Goal: Find specific page/section: Find specific page/section

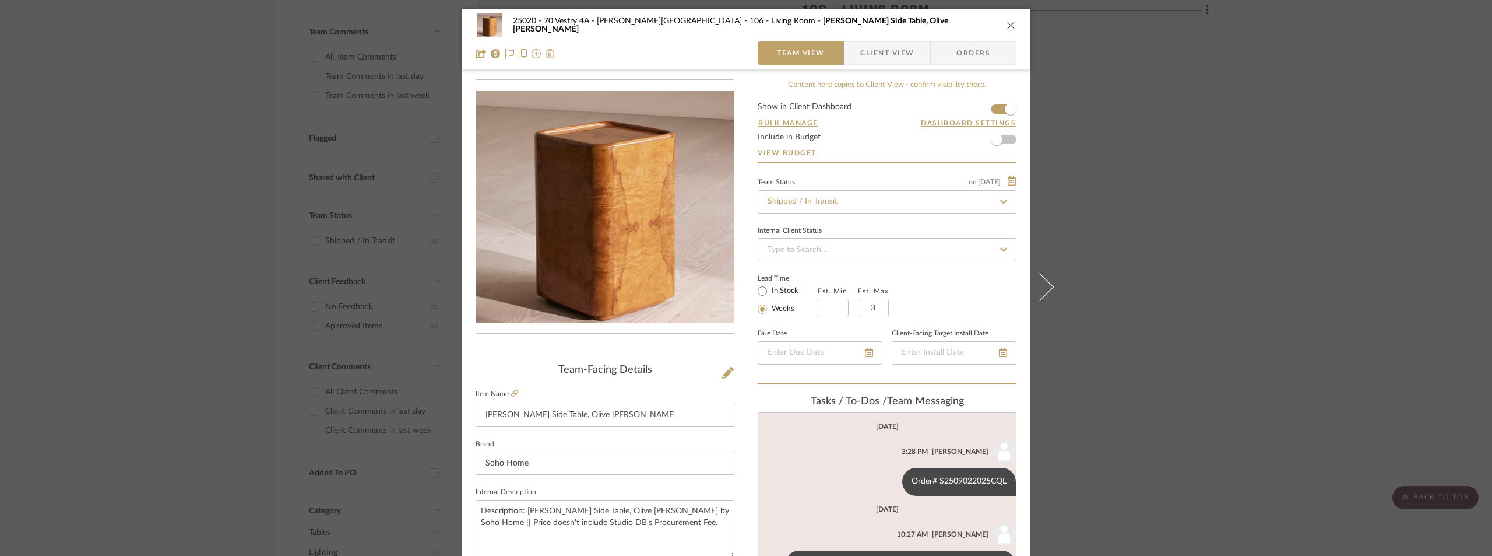
click at [230, 240] on div "25020 - 70 Vestry 4A - [PERSON_NAME] 106 - Living Room [PERSON_NAME] Side Table…" at bounding box center [746, 278] width 1492 height 556
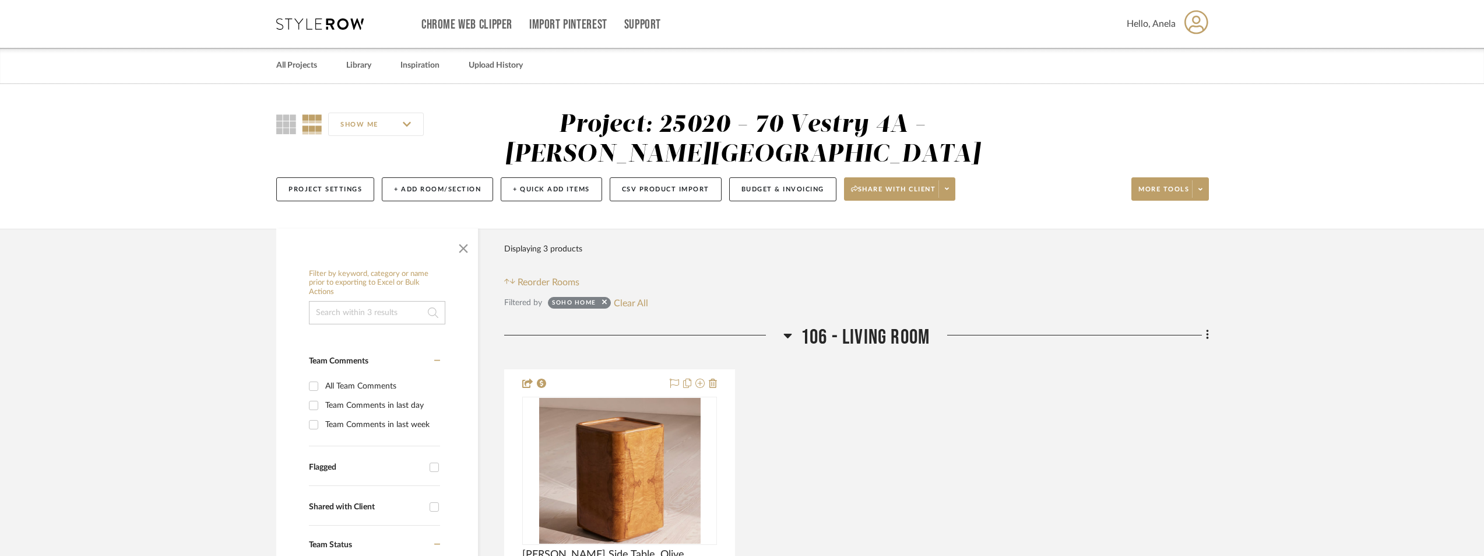
drag, startPoint x: 619, startPoint y: 305, endPoint x: 602, endPoint y: 301, distance: 18.0
click at [619, 304] on button "Clear All" at bounding box center [631, 302] width 34 height 15
checkbox input "false"
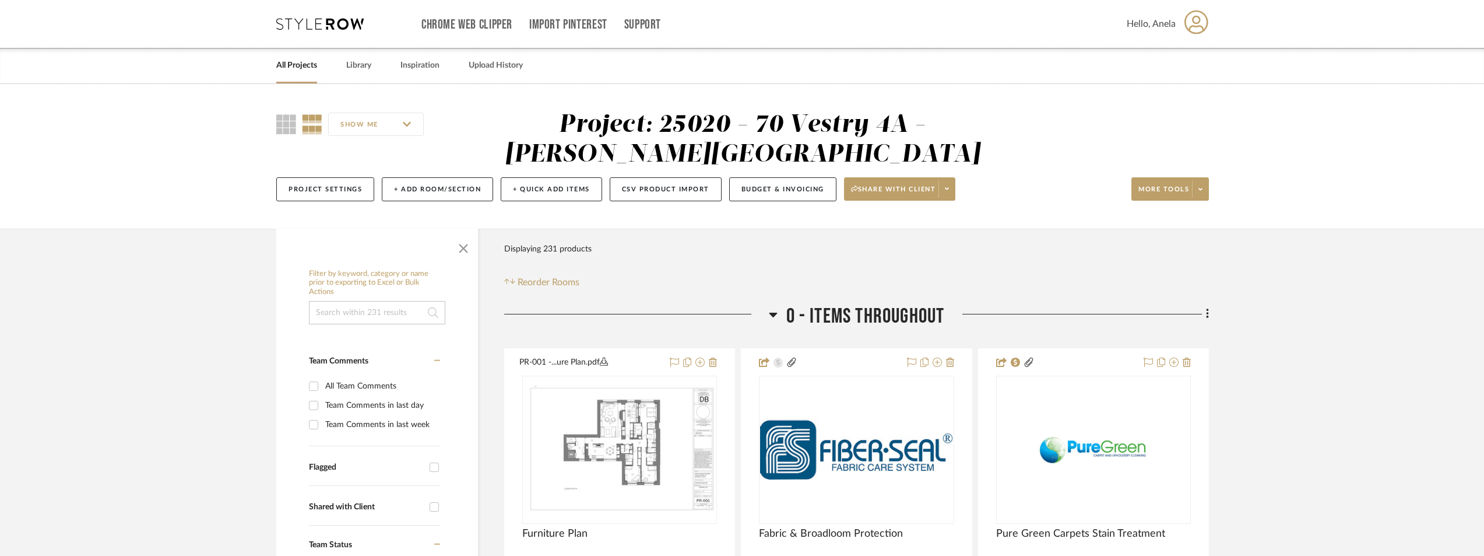
click at [302, 34] on div "Chrome Web Clipper Import Pinterest Support All Projects Library Inspiration Up…" at bounding box center [742, 24] width 933 height 48
click at [301, 22] on icon at bounding box center [319, 24] width 87 height 12
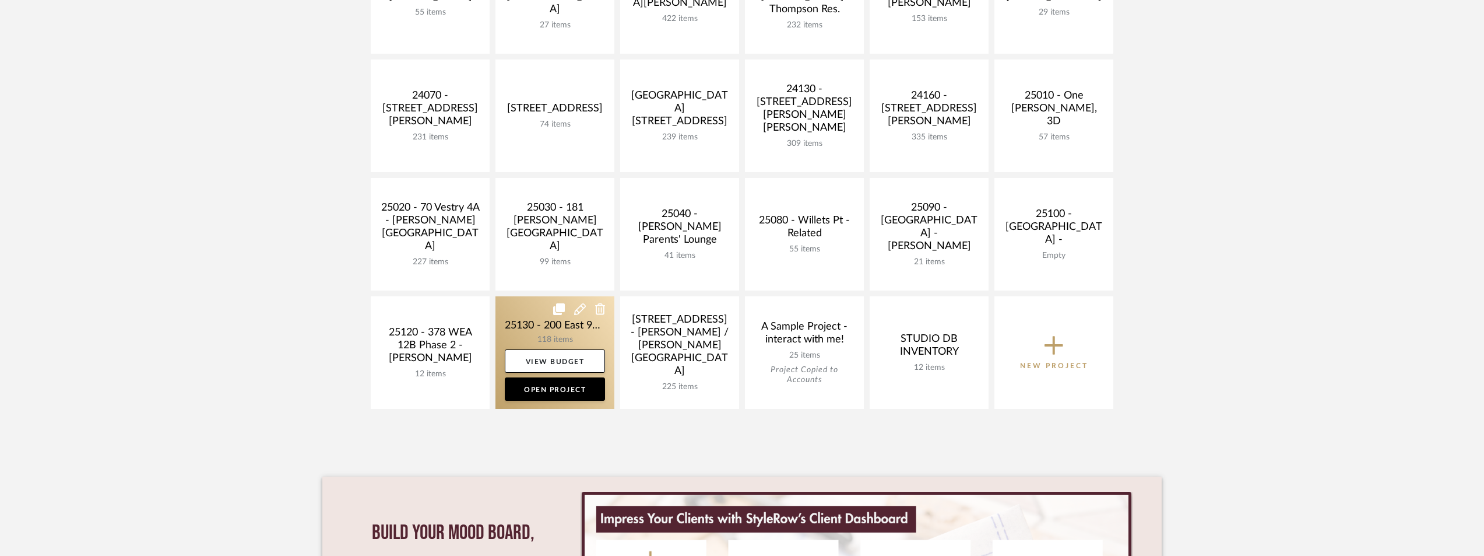
click at [533, 329] on link at bounding box center [555, 352] width 119 height 113
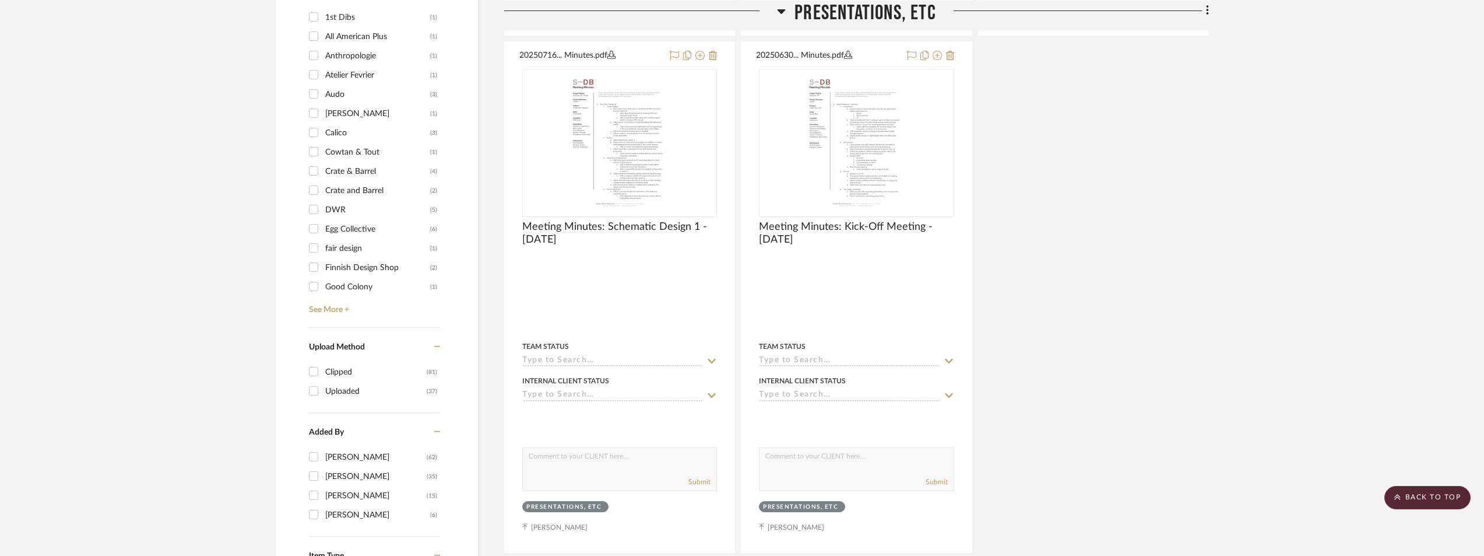
scroll to position [1224, 0]
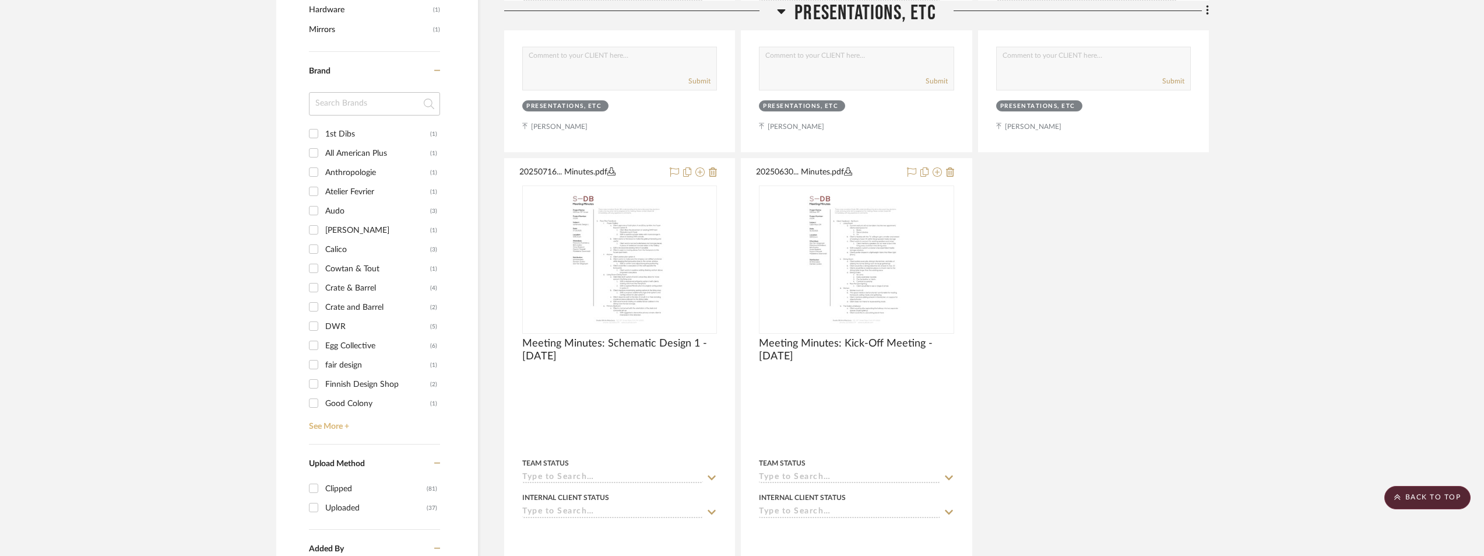
click at [326, 419] on link "See More +" at bounding box center [373, 422] width 134 height 19
click at [361, 103] on input at bounding box center [374, 103] width 131 height 23
type input "stud"
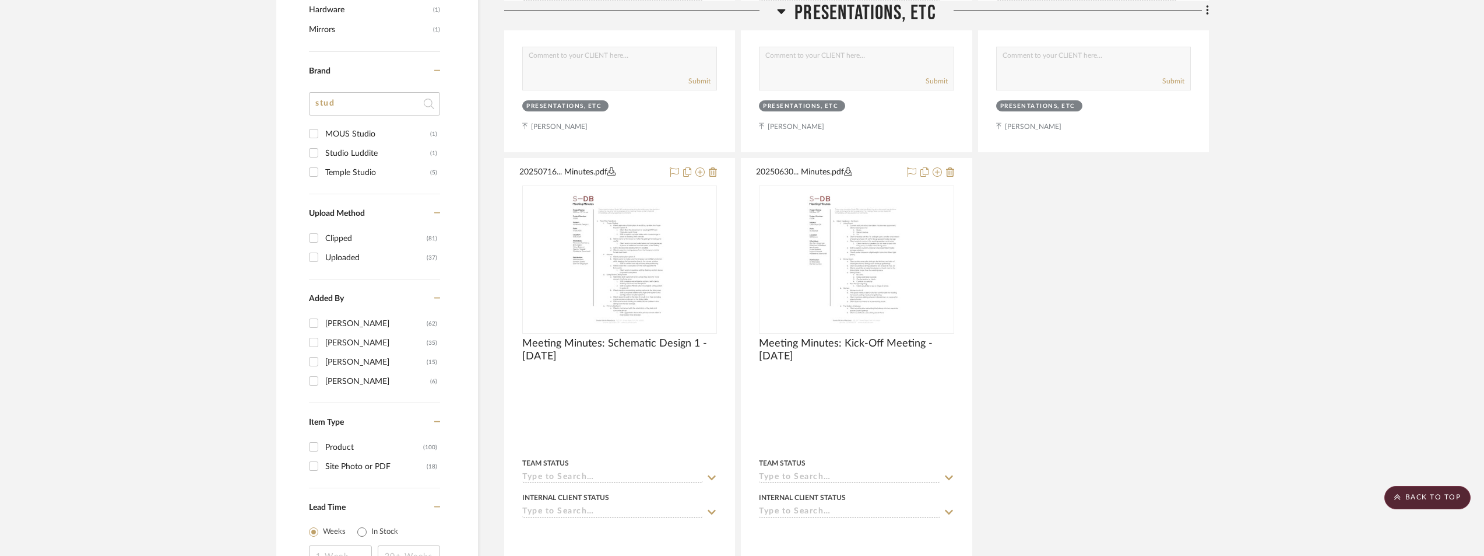
click at [368, 151] on div "Studio Luddite" at bounding box center [377, 153] width 105 height 19
click at [323, 151] on input "Studio Luddite (1)" at bounding box center [313, 152] width 19 height 19
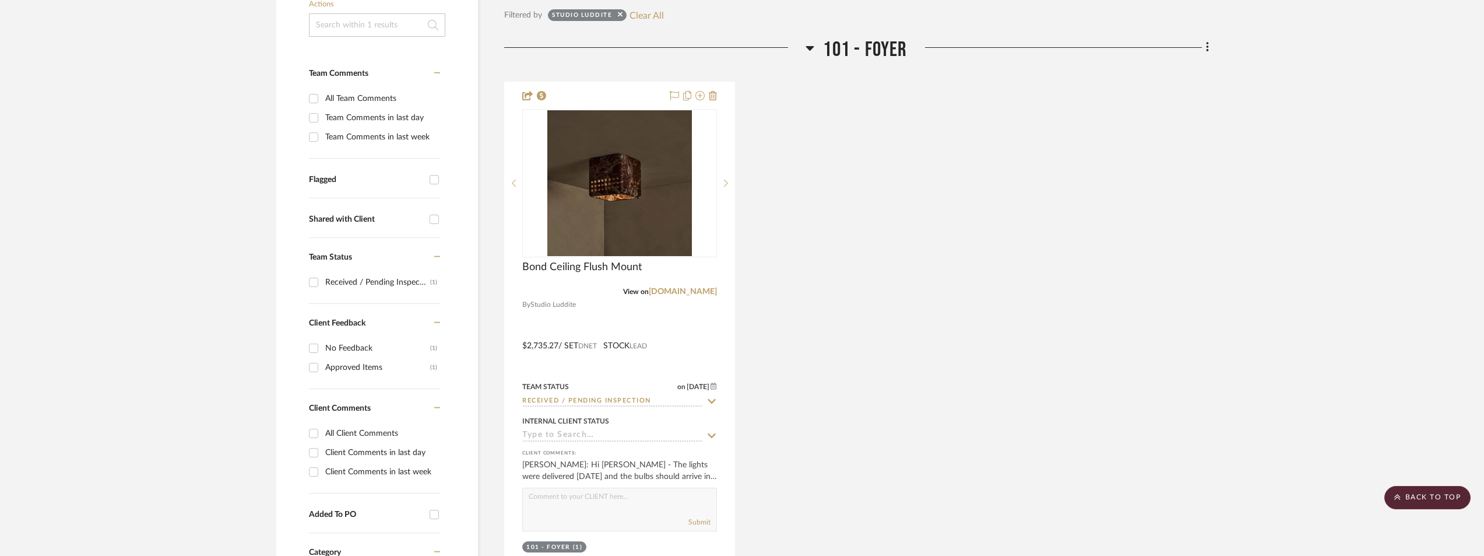
scroll to position [272, 0]
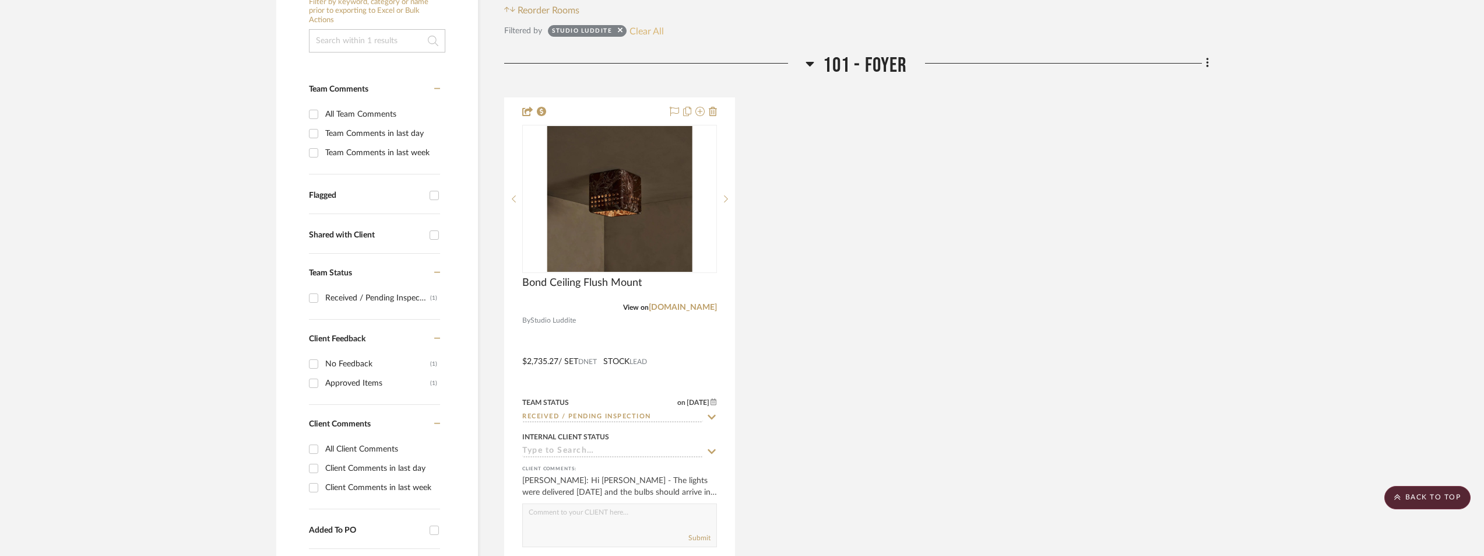
click at [646, 26] on button "Clear All" at bounding box center [647, 30] width 34 height 15
checkbox input "false"
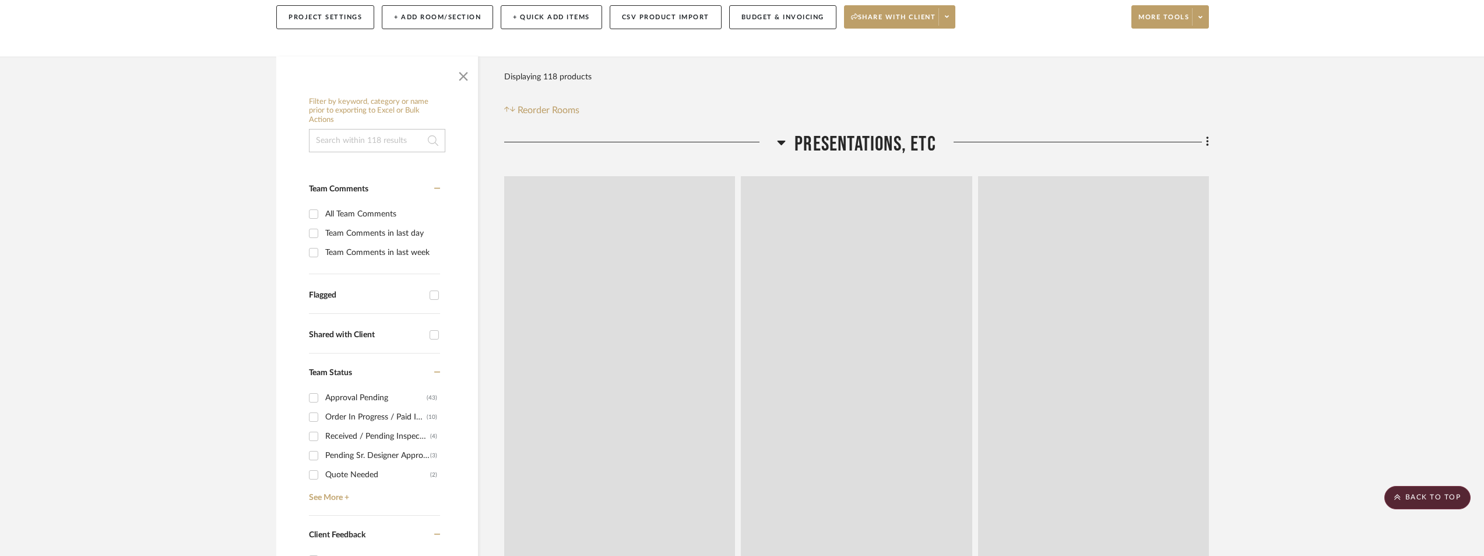
scroll to position [0, 0]
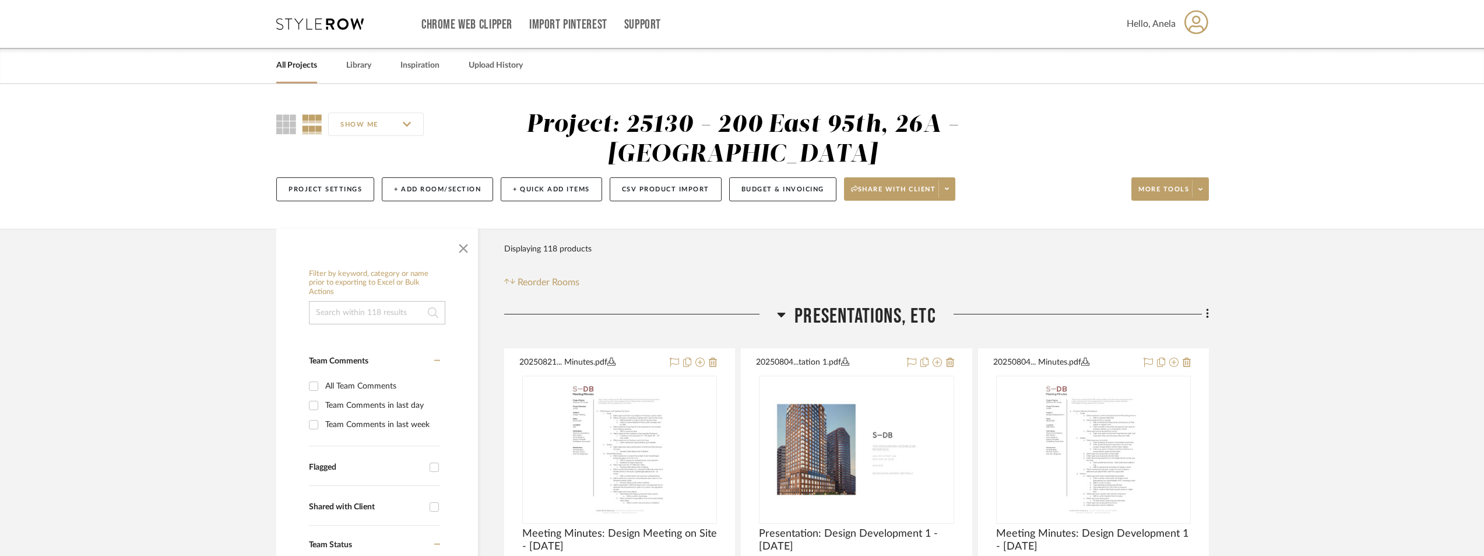
click at [307, 27] on icon at bounding box center [319, 24] width 87 height 12
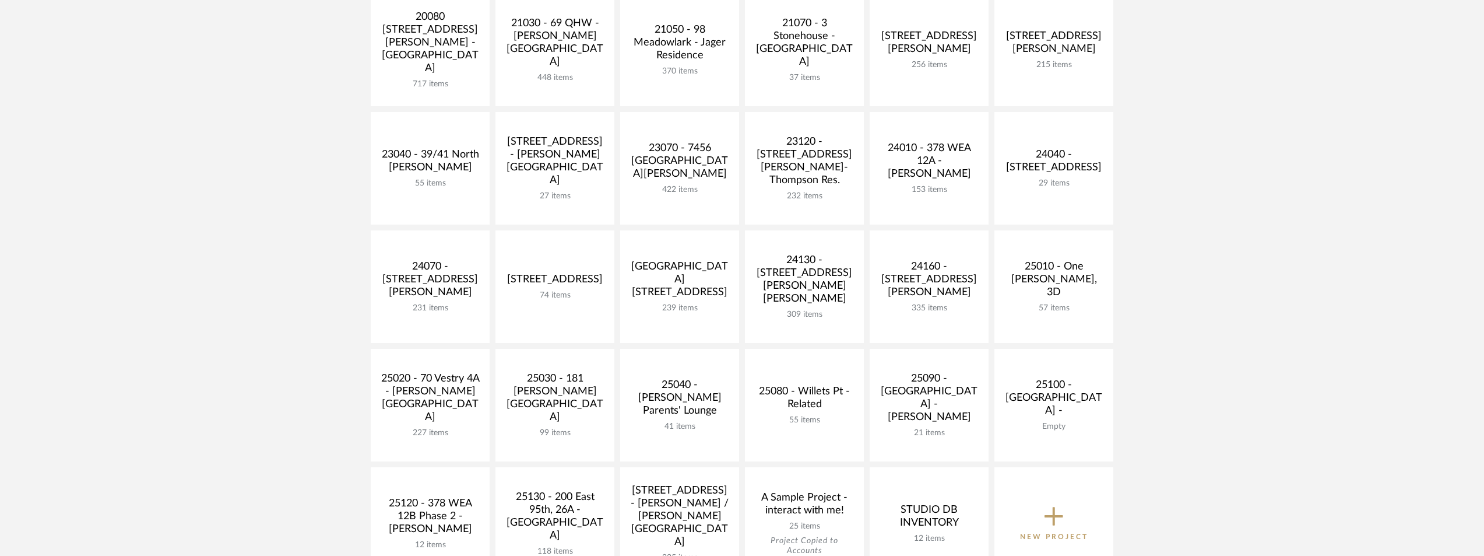
scroll to position [291, 0]
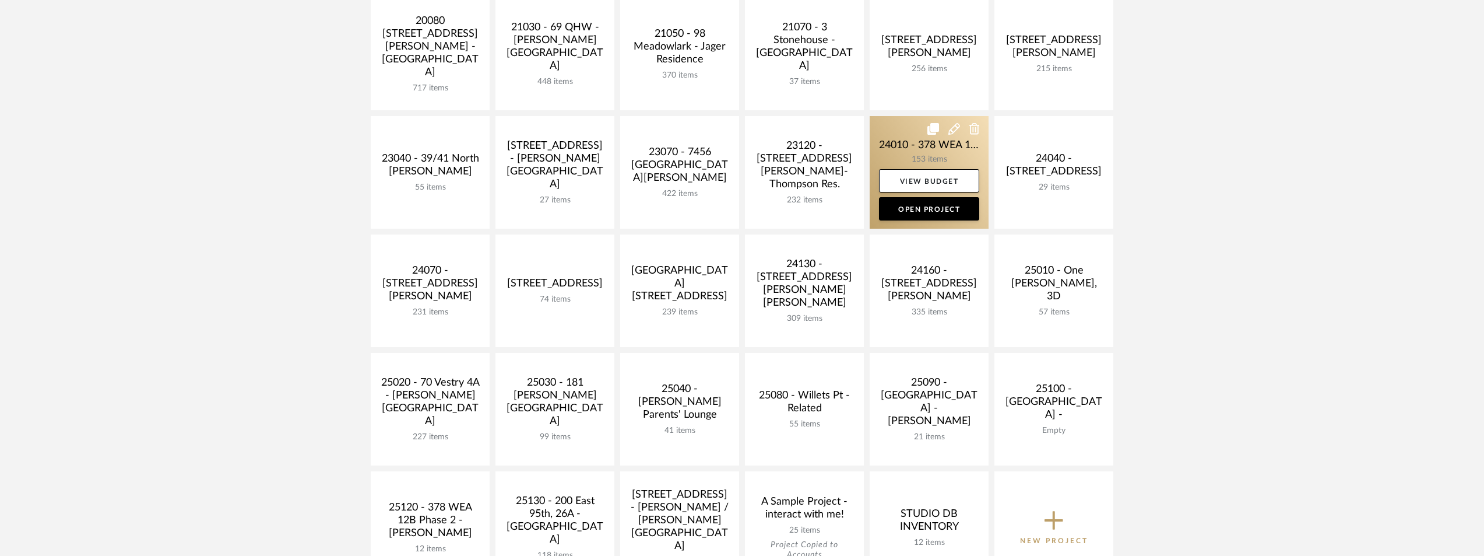
click at [909, 157] on link at bounding box center [929, 172] width 119 height 113
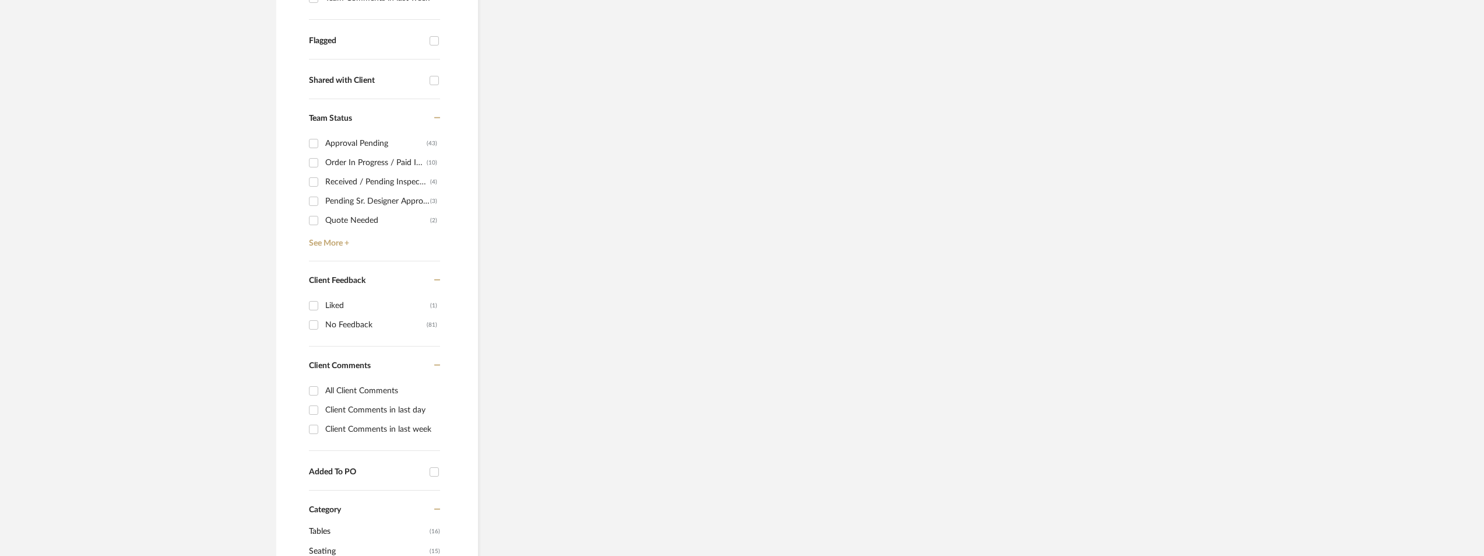
scroll to position [466, 0]
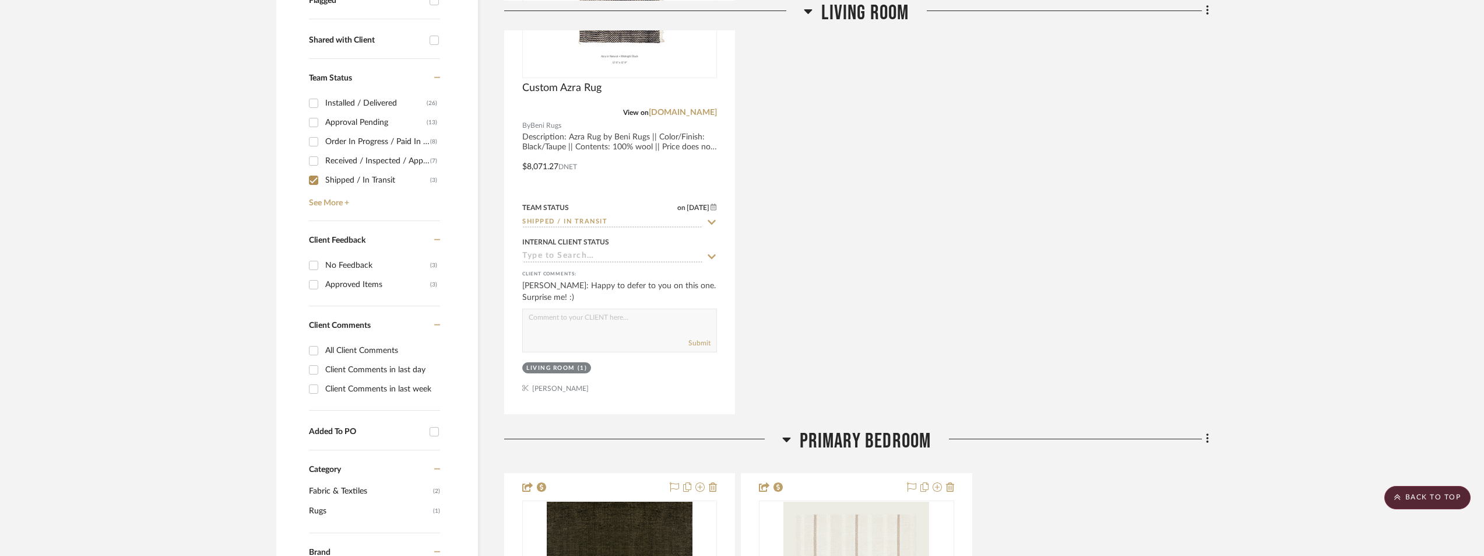
click at [342, 171] on div "Shipped / In Transit" at bounding box center [377, 180] width 105 height 19
click at [323, 171] on input "Shipped / In Transit (3)" at bounding box center [313, 180] width 19 height 19
checkbox input "false"
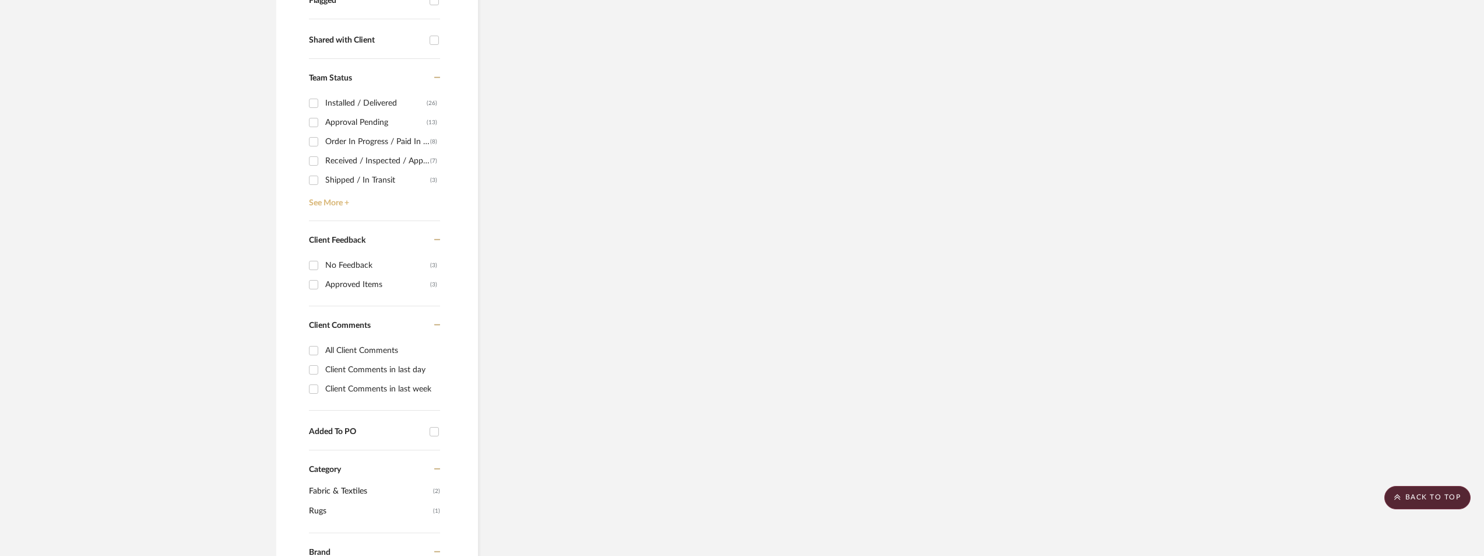
click at [337, 189] on link "See More +" at bounding box center [373, 198] width 134 height 19
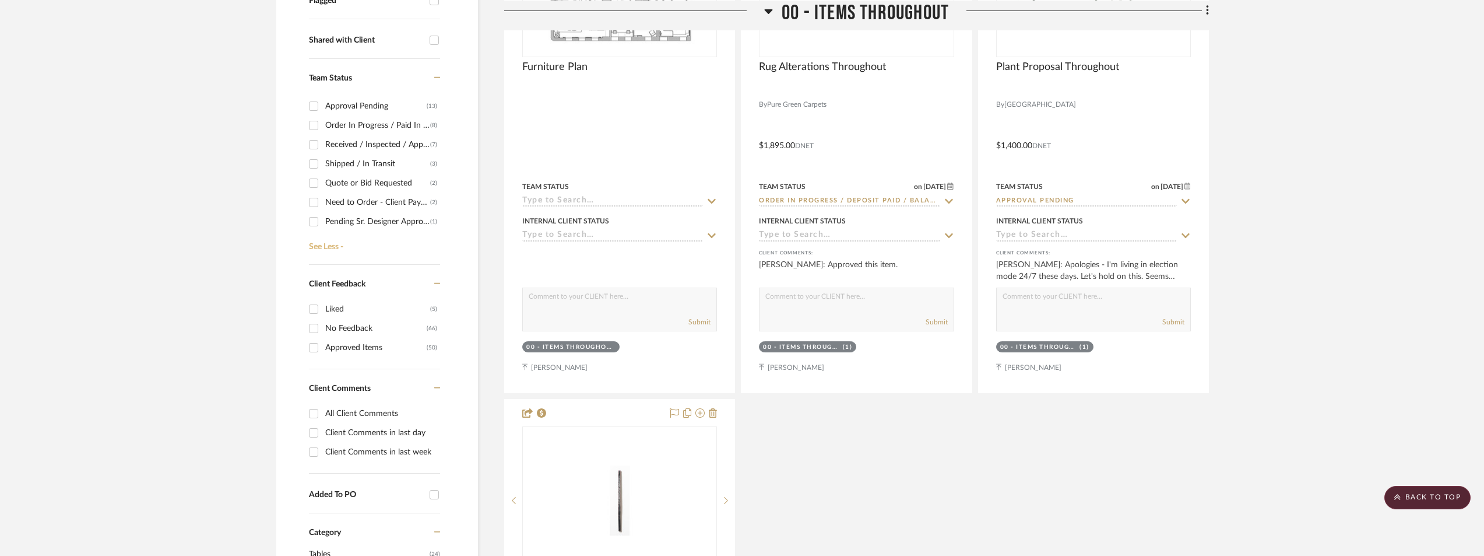
scroll to position [13, 0]
click at [385, 196] on div "Need to Order - Client Payment Received" at bounding box center [377, 205] width 105 height 19
click at [323, 196] on input "Need to Order - Client Payment Received (2)" at bounding box center [313, 205] width 19 height 19
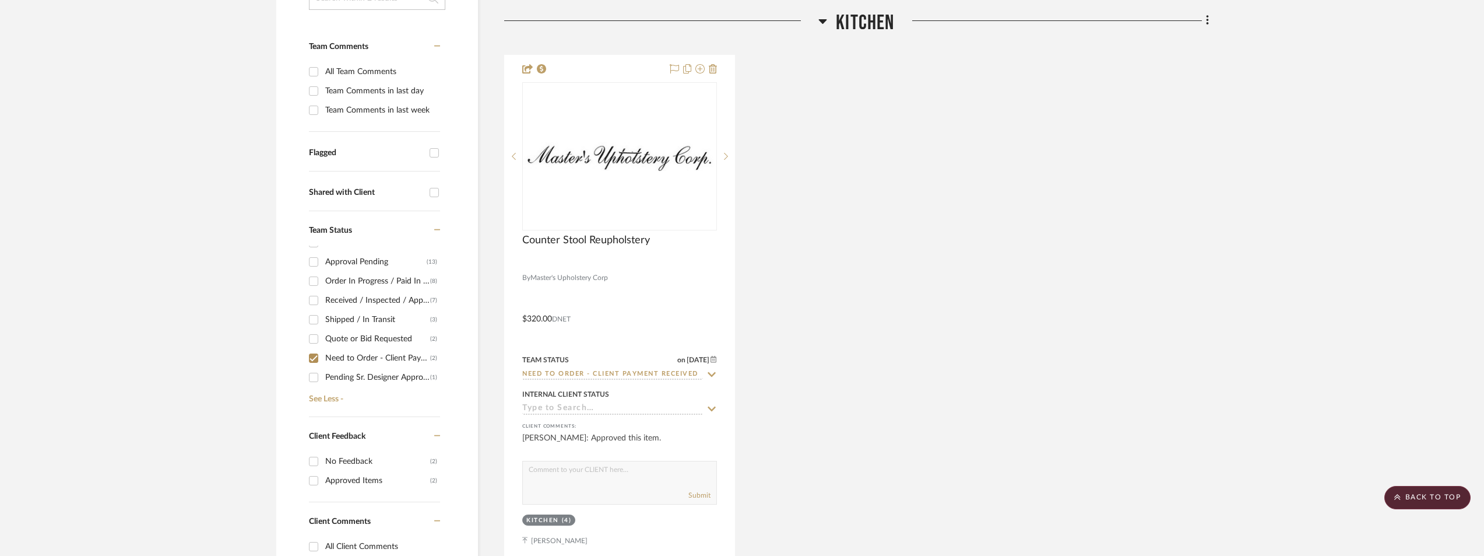
scroll to position [58, 0]
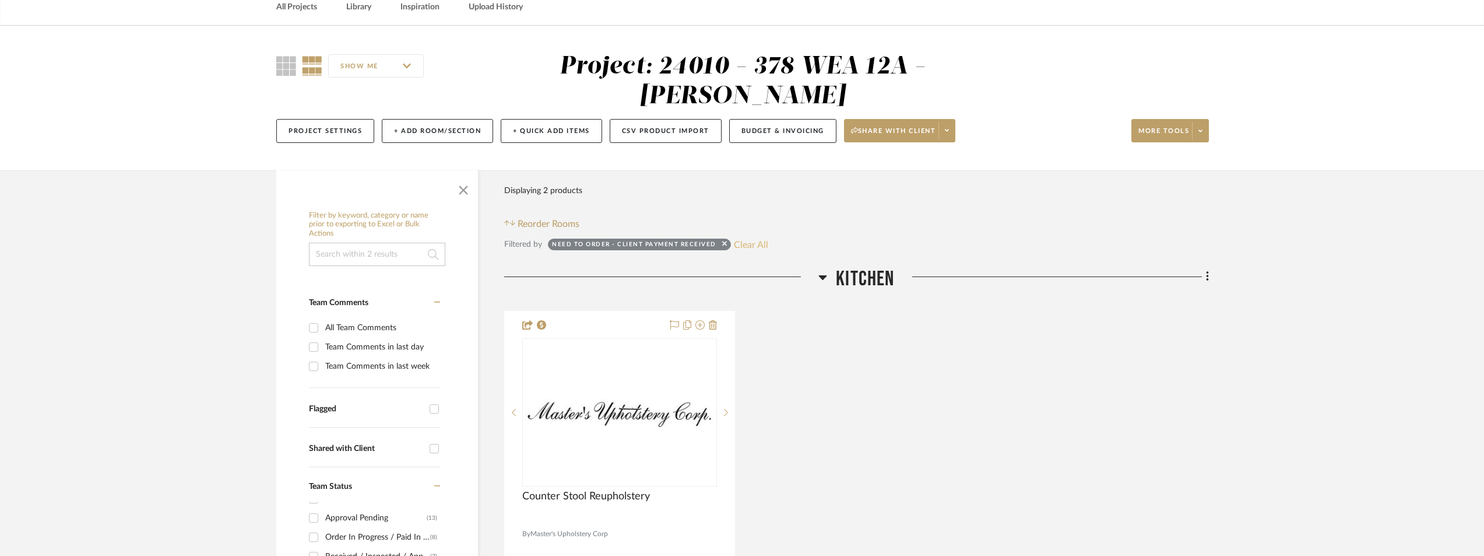
click at [765, 237] on button "Clear All" at bounding box center [751, 244] width 34 height 15
checkbox input "false"
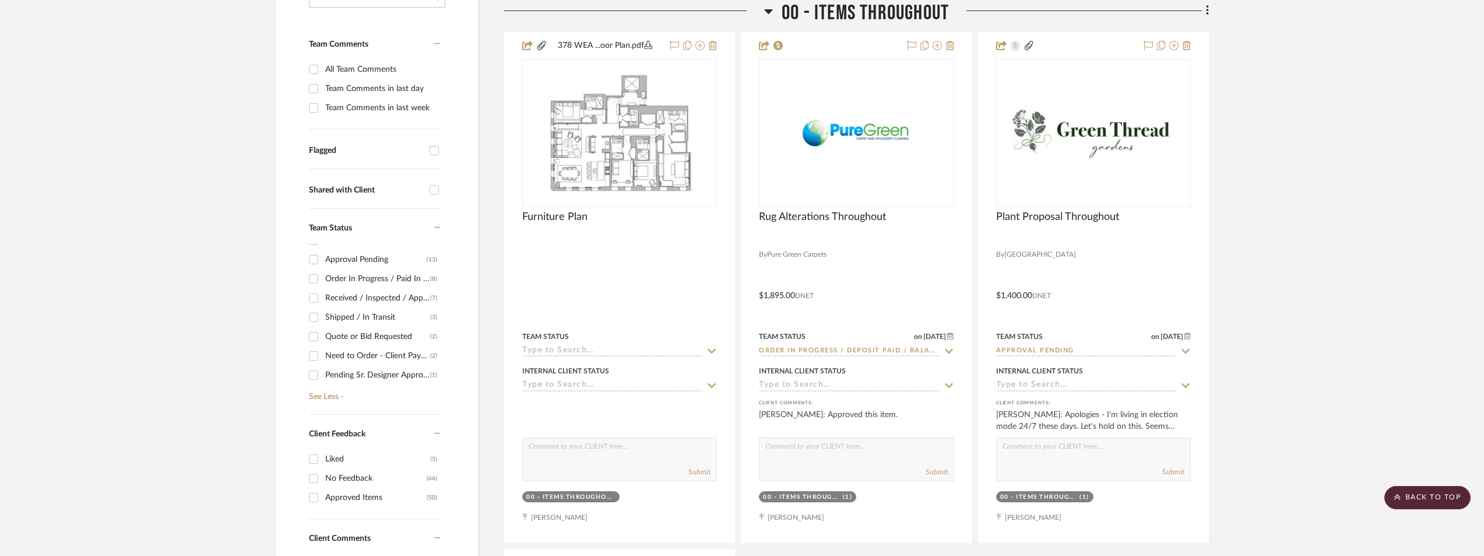
scroll to position [58, 0]
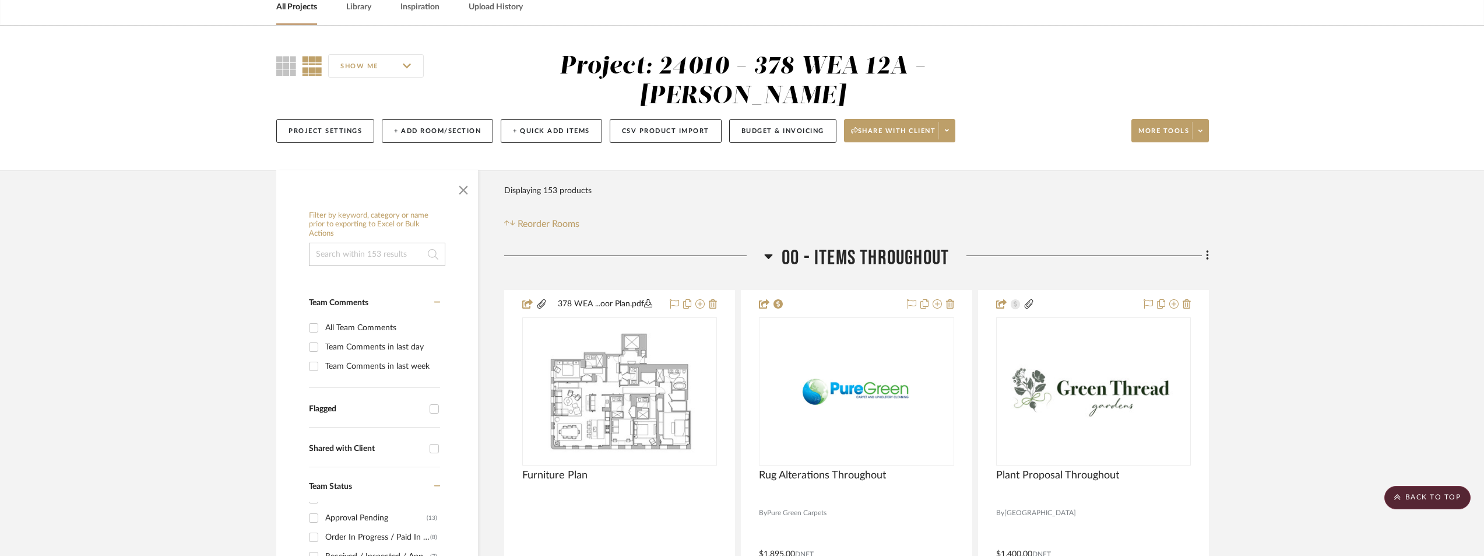
click at [304, 9] on link "All Projects" at bounding box center [296, 7] width 41 height 16
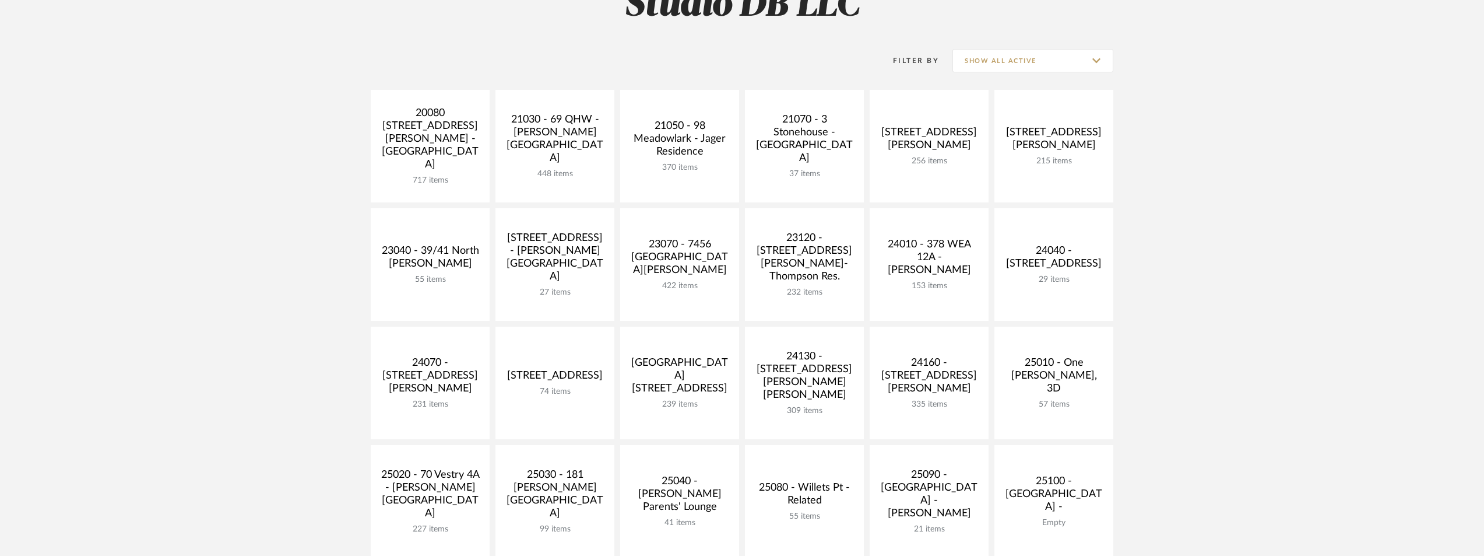
scroll to position [408, 0]
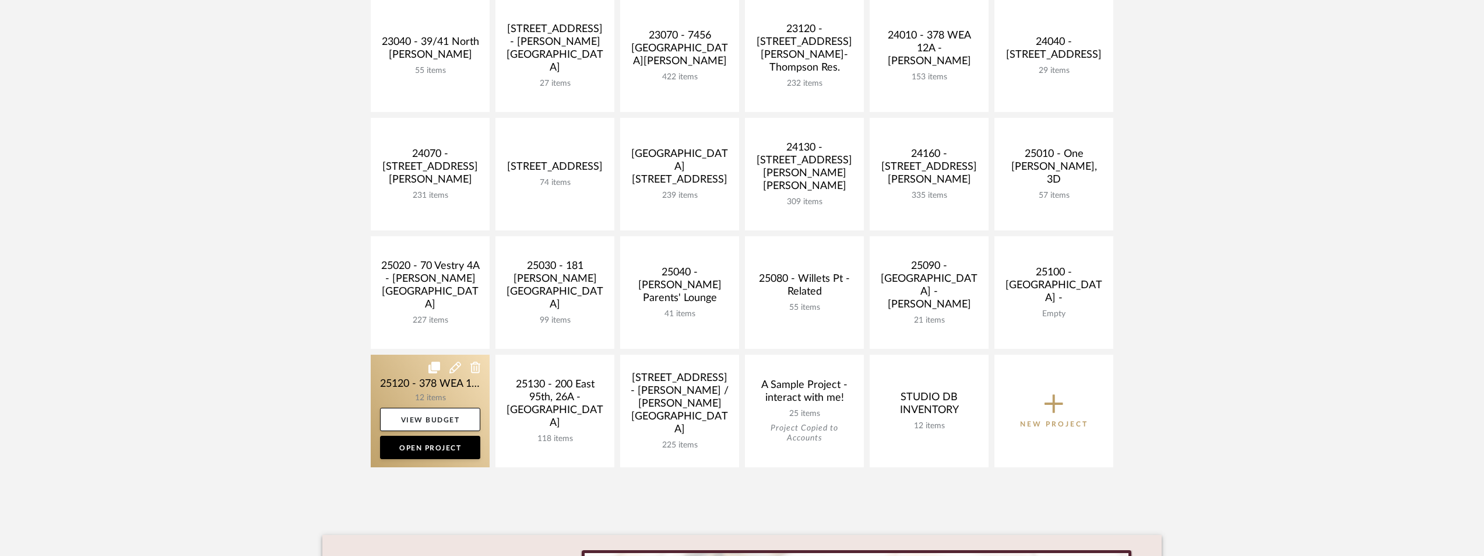
click at [419, 387] on link at bounding box center [430, 410] width 119 height 113
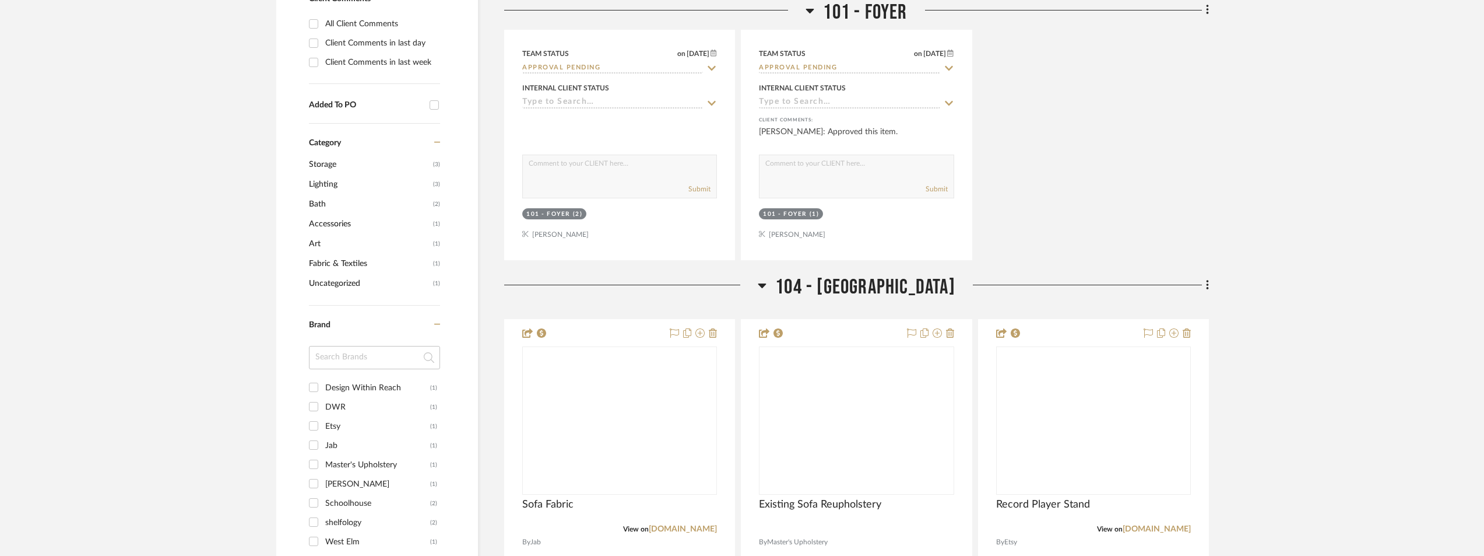
scroll to position [816, 0]
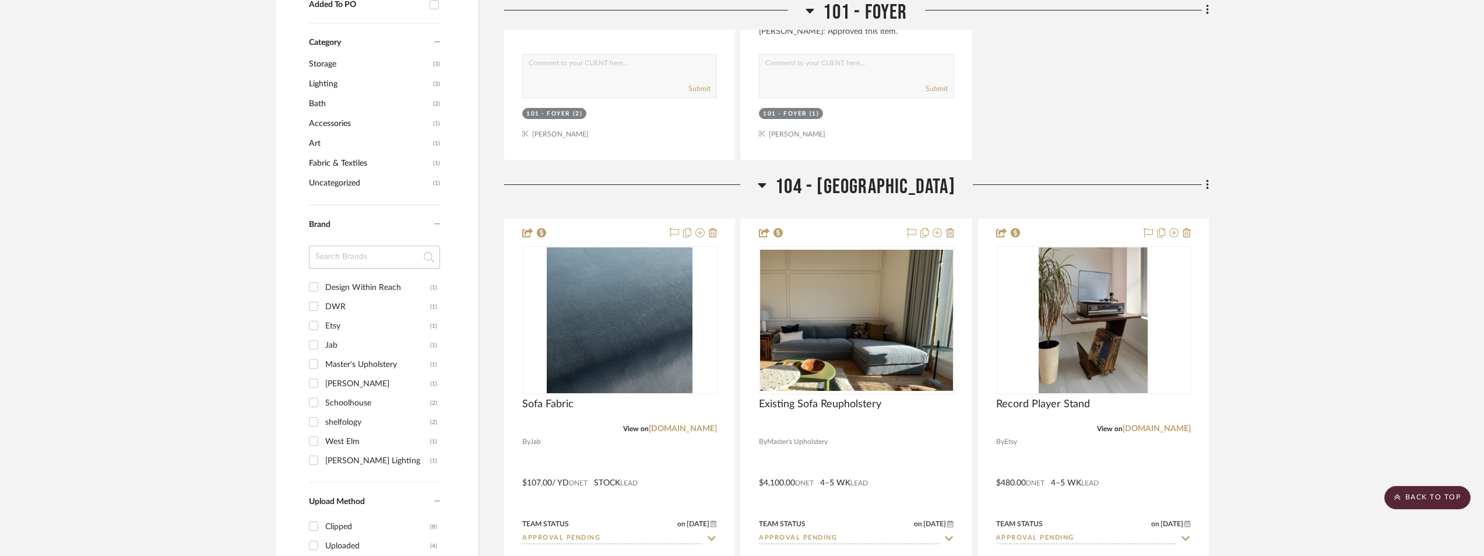
click at [366, 257] on input at bounding box center [374, 256] width 131 height 23
click at [335, 307] on div "DWR" at bounding box center [377, 306] width 105 height 19
click at [323, 307] on input "DWR (1)" at bounding box center [313, 306] width 19 height 19
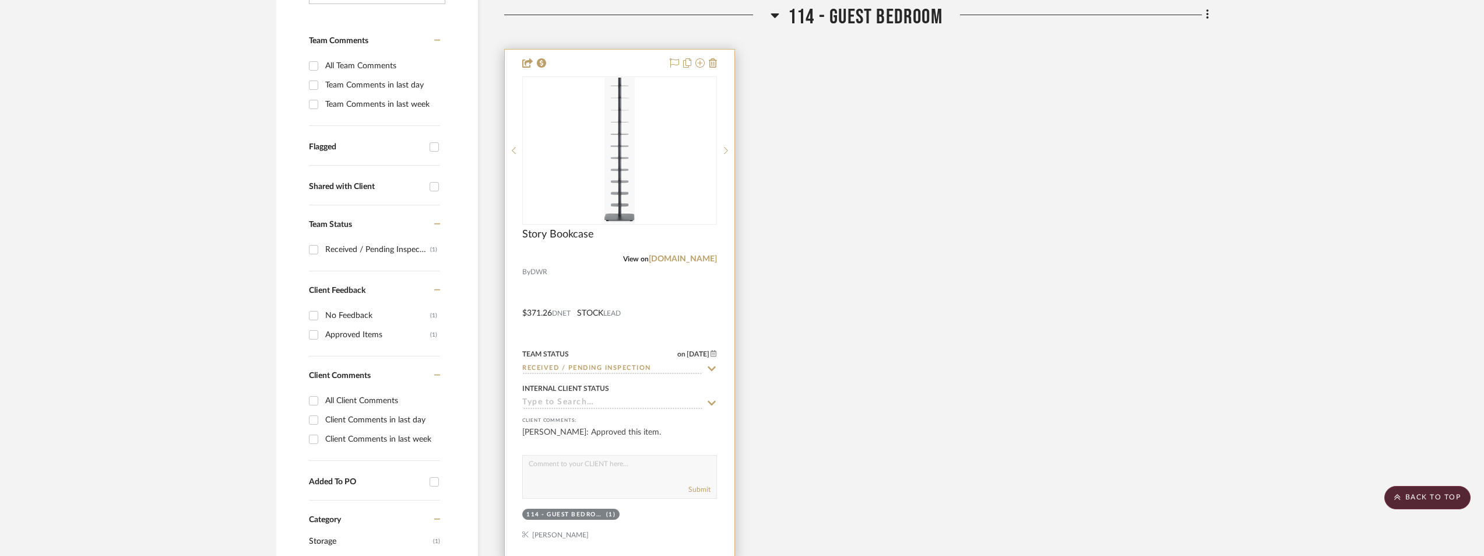
scroll to position [214, 0]
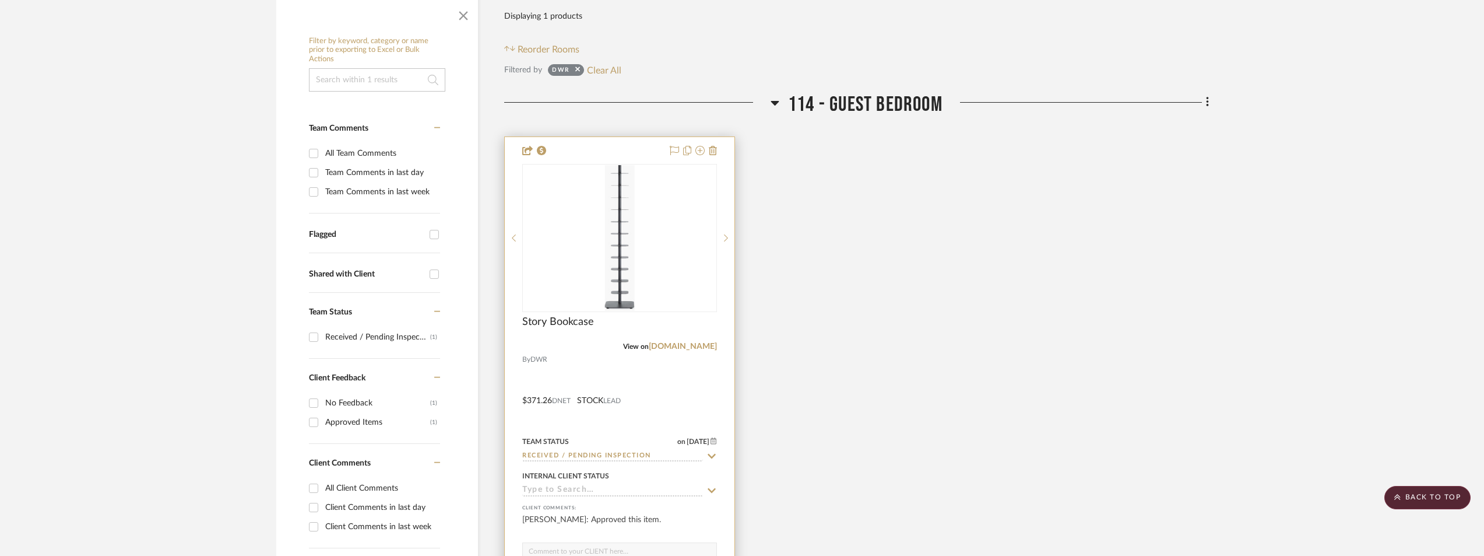
scroll to position [58, 0]
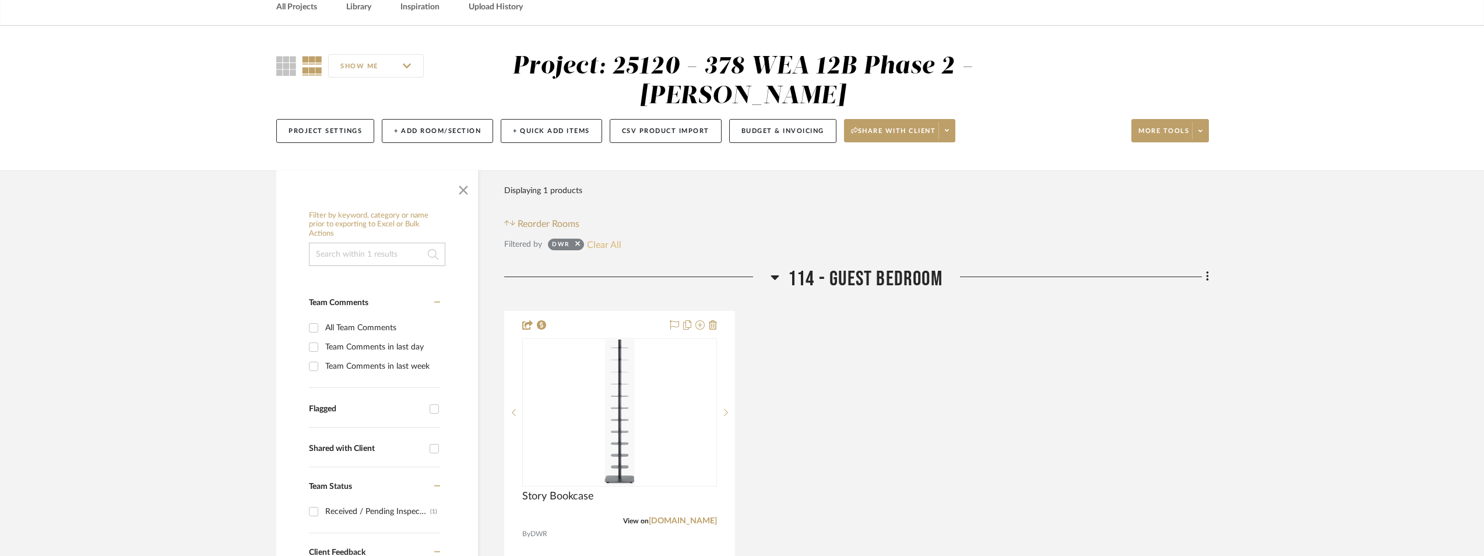
click at [613, 237] on button "Clear All" at bounding box center [604, 244] width 34 height 15
checkbox input "false"
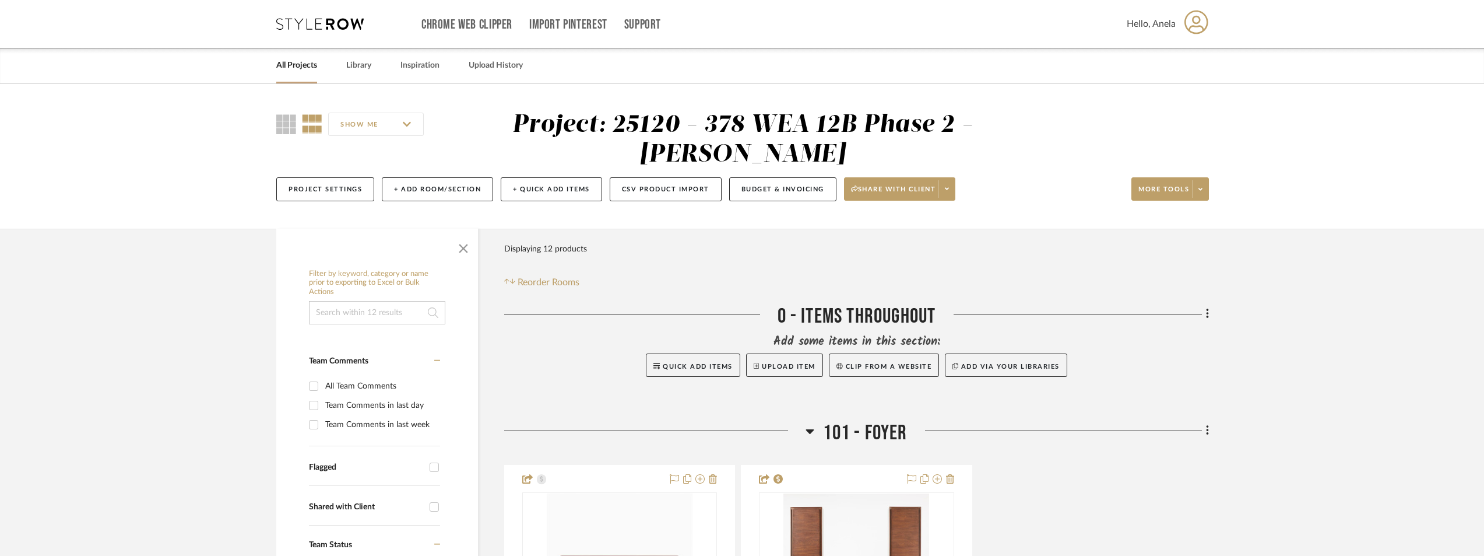
click at [329, 28] on icon at bounding box center [319, 24] width 87 height 12
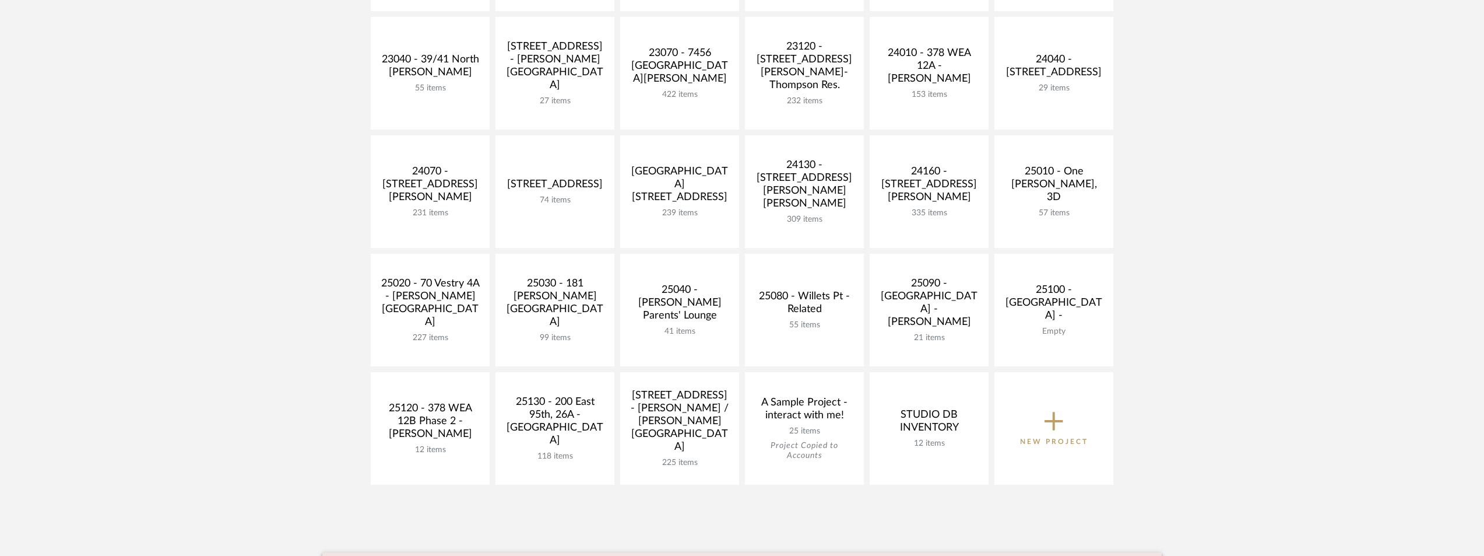
scroll to position [408, 0]
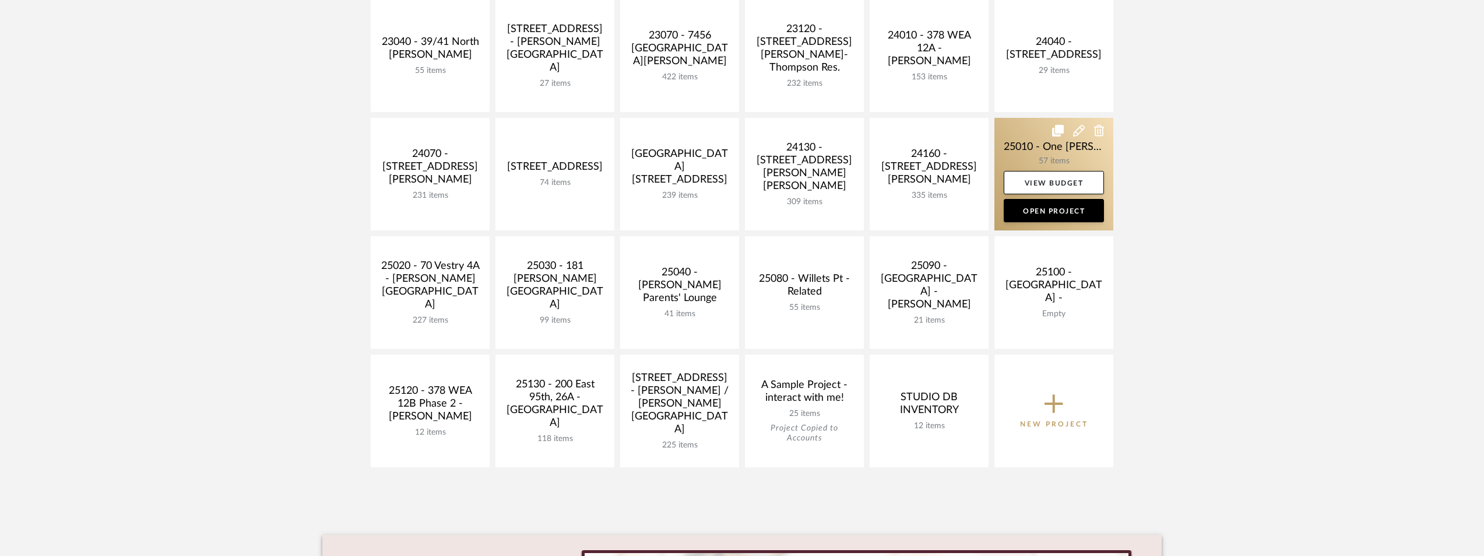
click at [1038, 150] on link at bounding box center [1054, 174] width 119 height 113
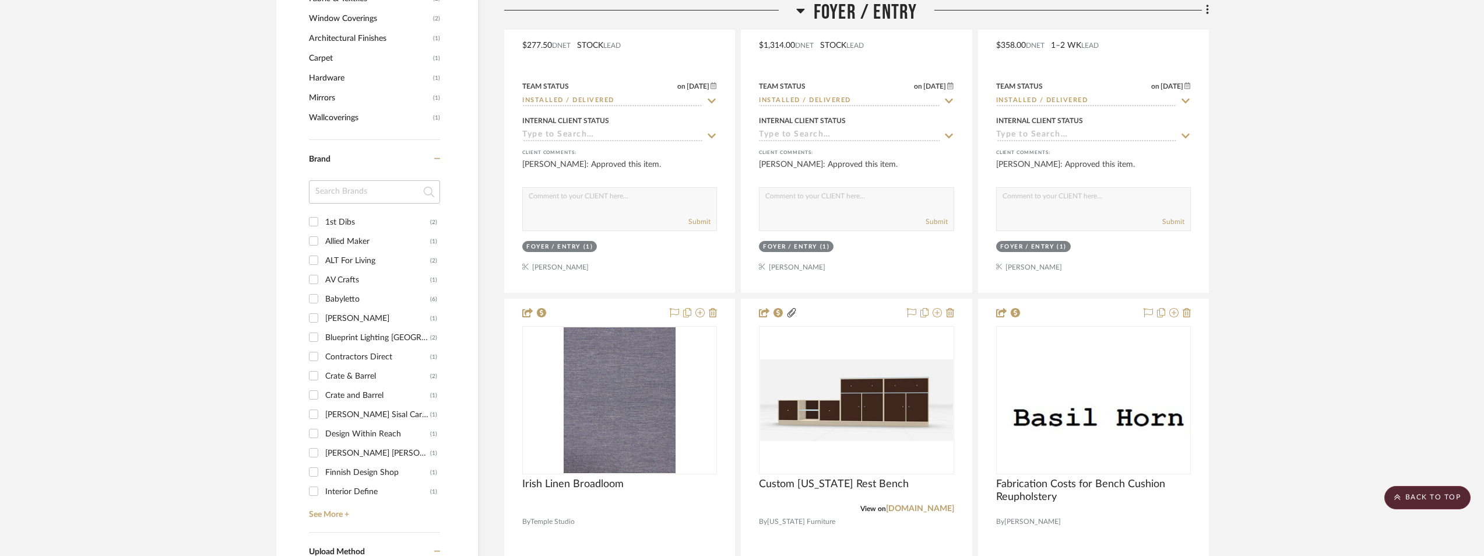
scroll to position [1108, 0]
click at [369, 223] on div "1st Dibs" at bounding box center [377, 221] width 105 height 19
click at [323, 223] on input "1st Dibs (2)" at bounding box center [313, 221] width 19 height 19
checkbox input "true"
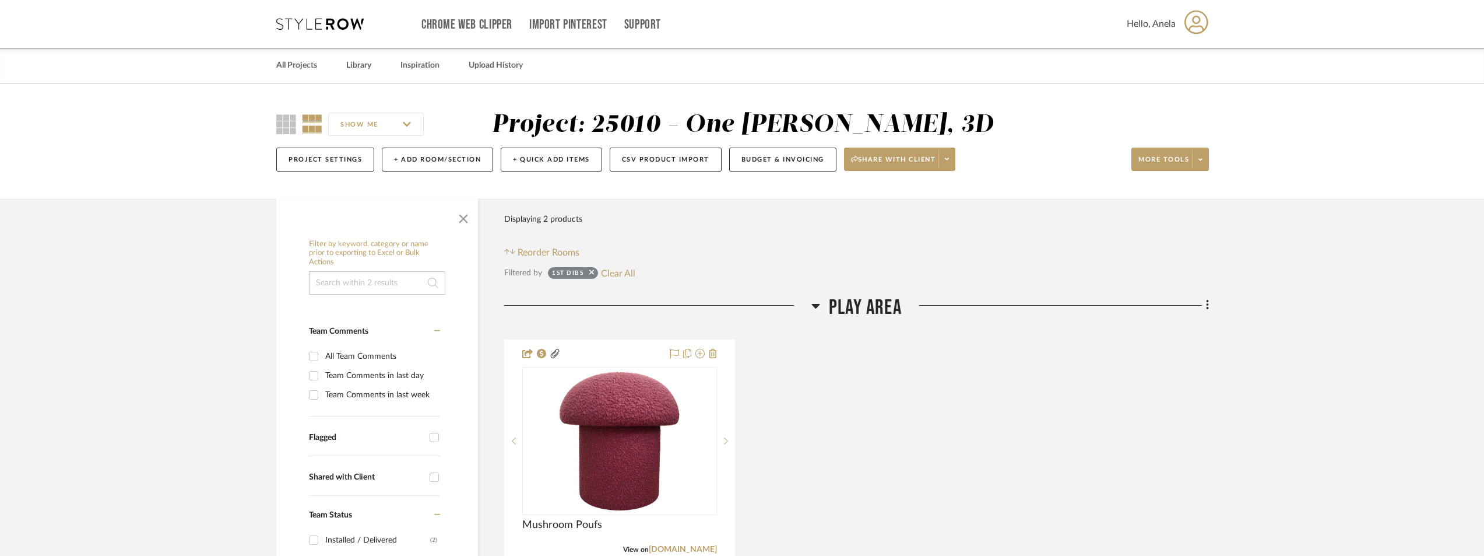
click at [335, 26] on icon at bounding box center [319, 24] width 87 height 12
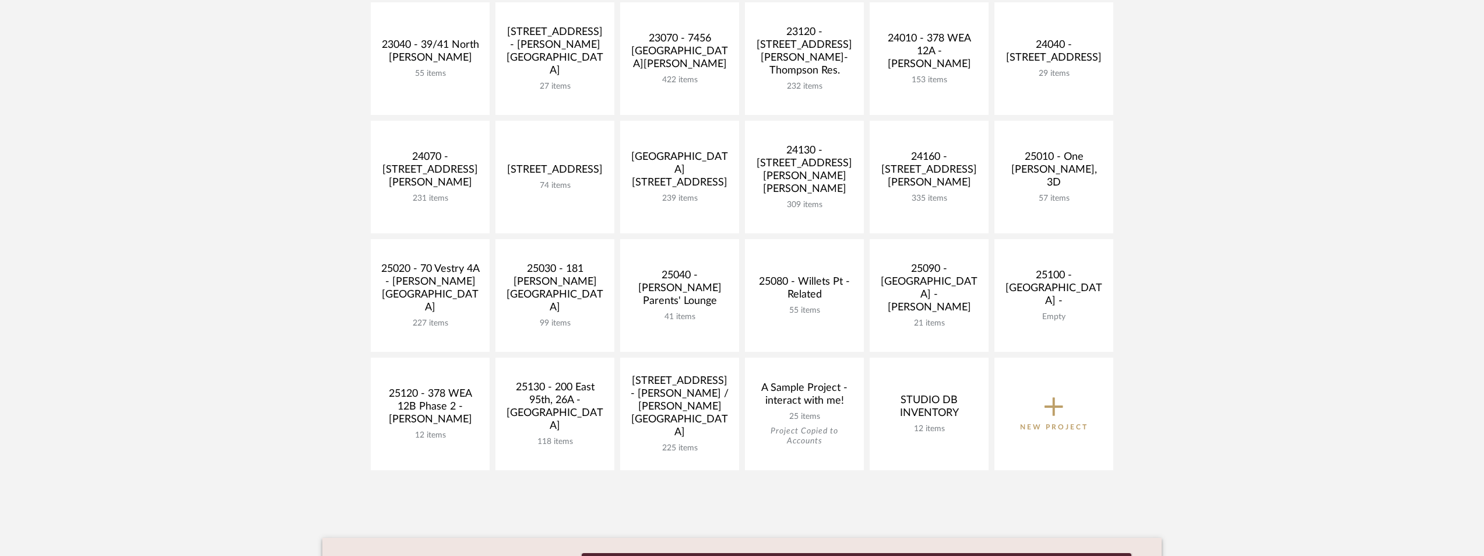
scroll to position [466, 0]
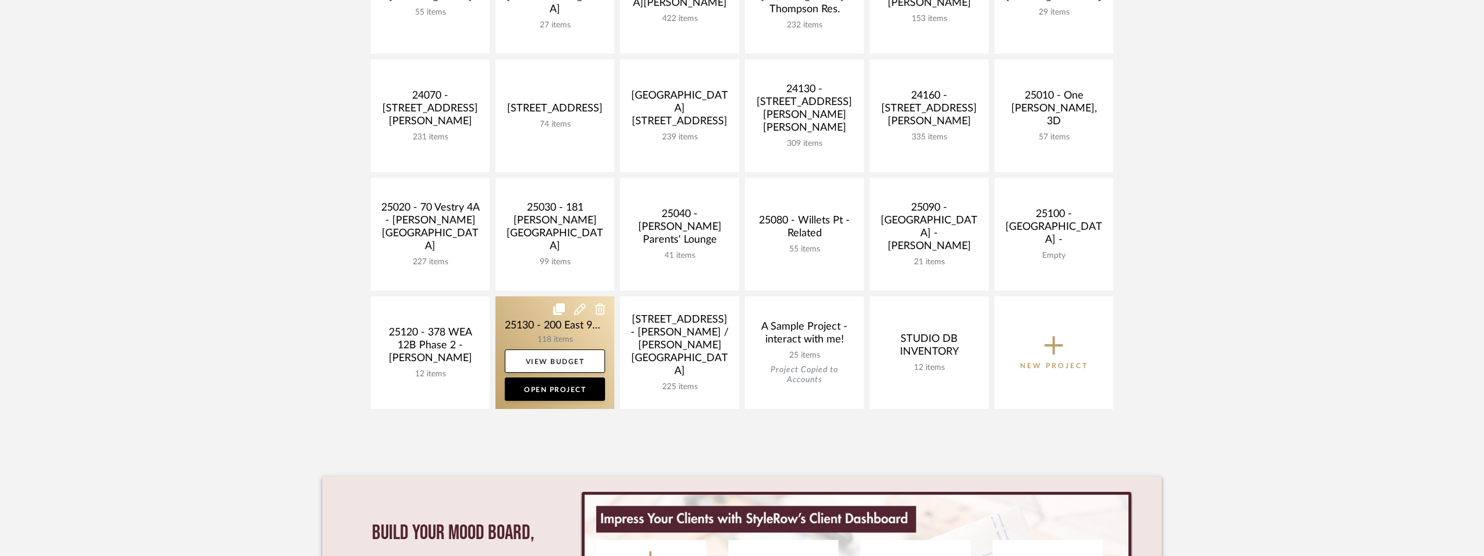
click at [508, 325] on link at bounding box center [555, 352] width 119 height 113
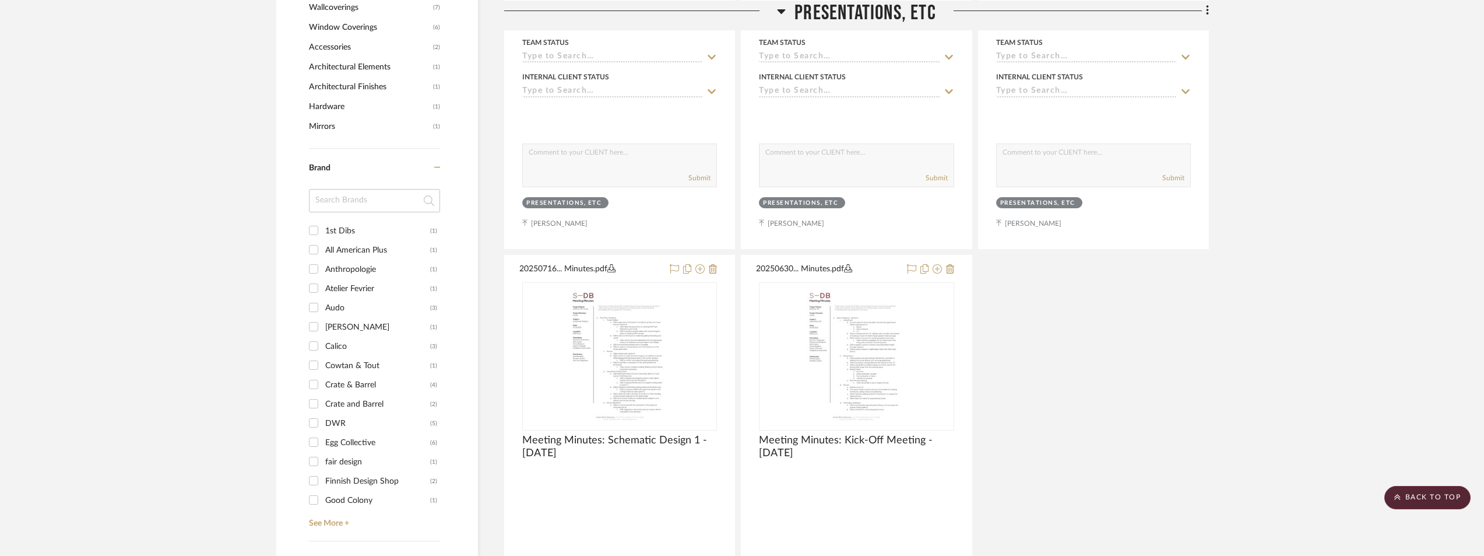
scroll to position [1224, 0]
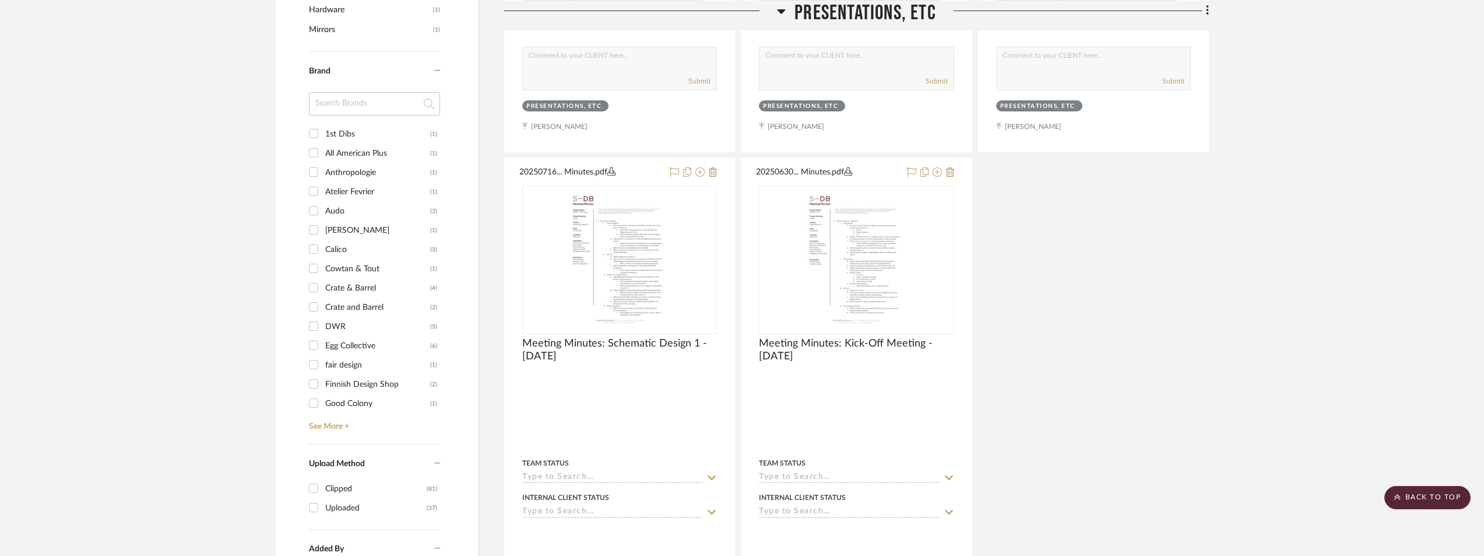
click at [386, 104] on input at bounding box center [374, 103] width 131 height 23
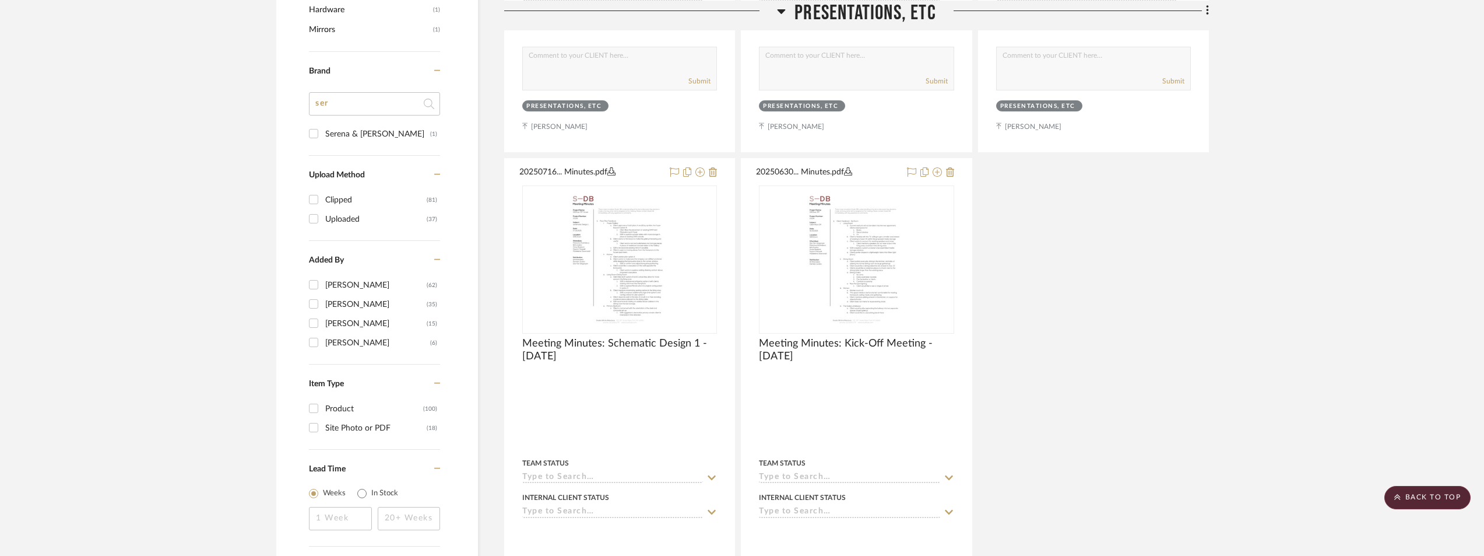
type input "ser"
click at [373, 132] on div "Serena & [PERSON_NAME]" at bounding box center [377, 134] width 105 height 19
click at [323, 132] on input "Serena & [PERSON_NAME] (1)" at bounding box center [313, 133] width 19 height 19
checkbox input "true"
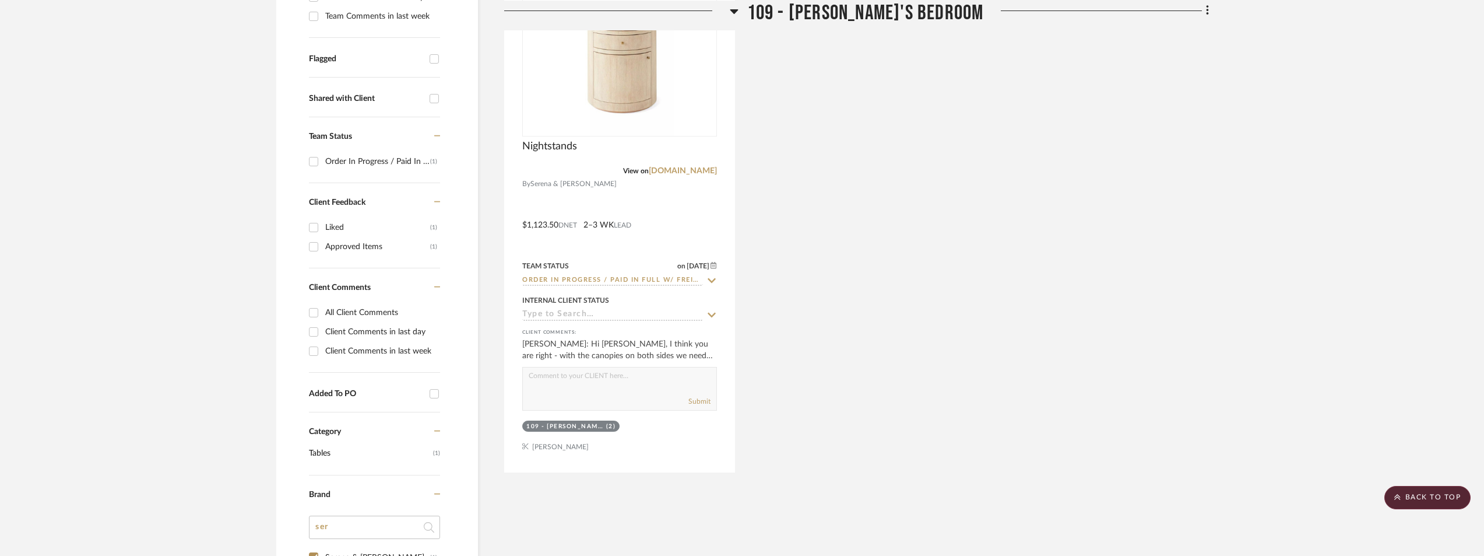
scroll to position [291, 0]
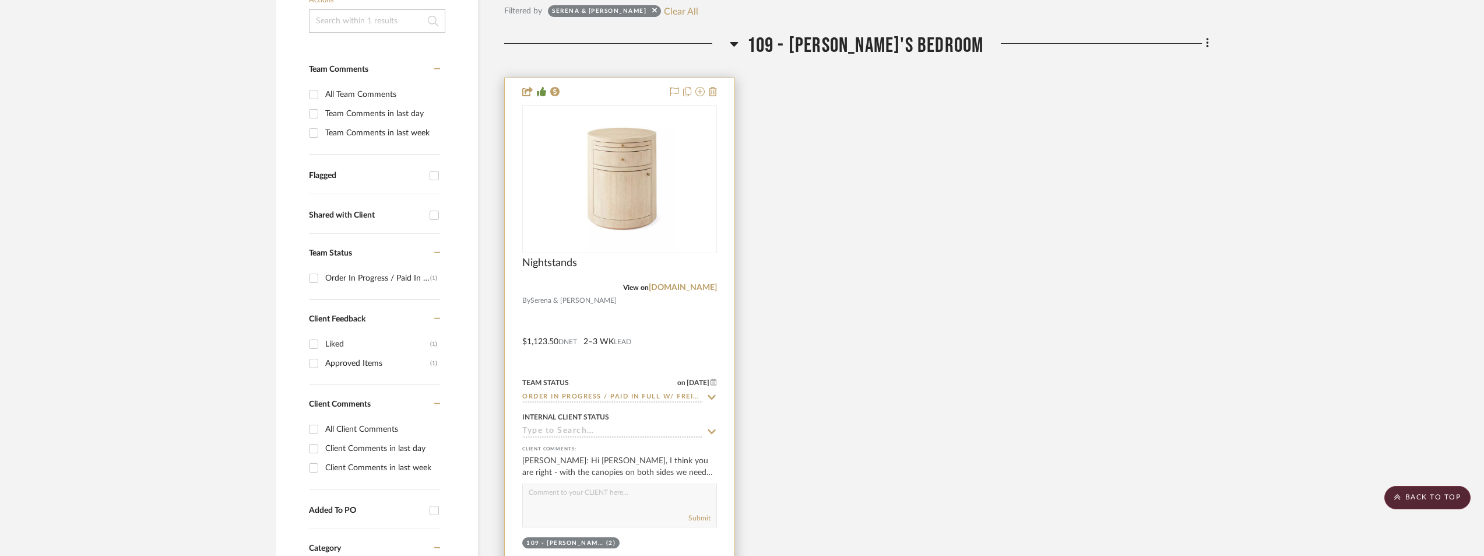
click at [0, 0] on img at bounding box center [0, 0] width 0 height 0
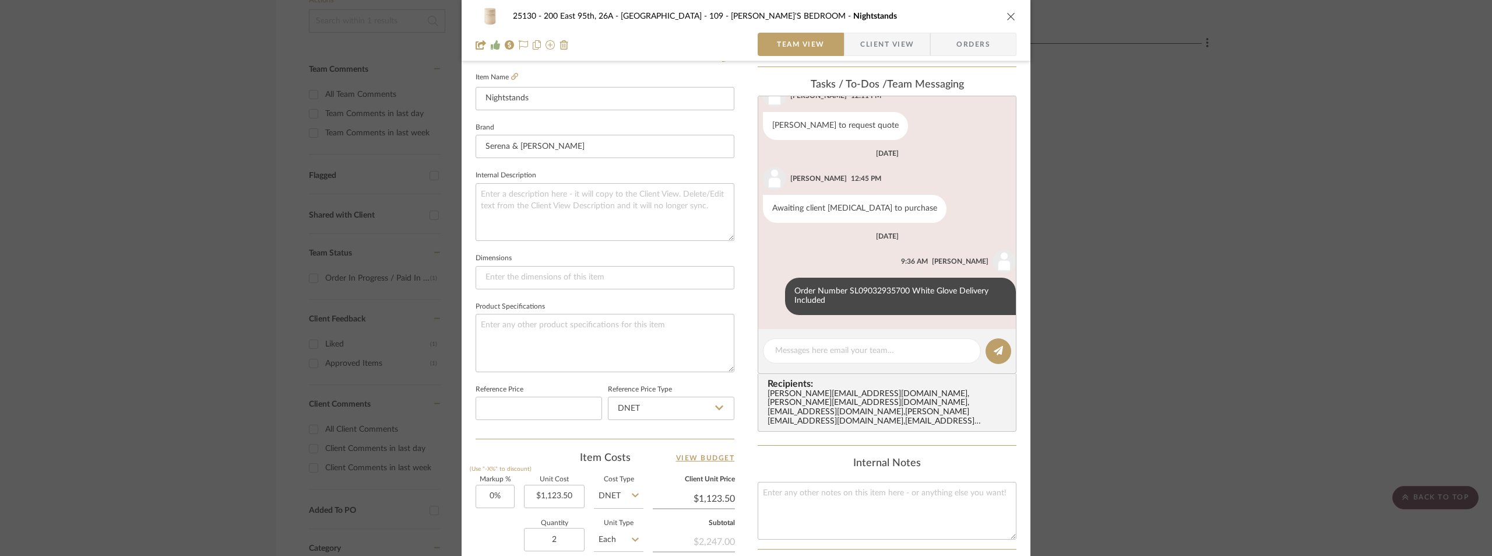
scroll to position [139, 0]
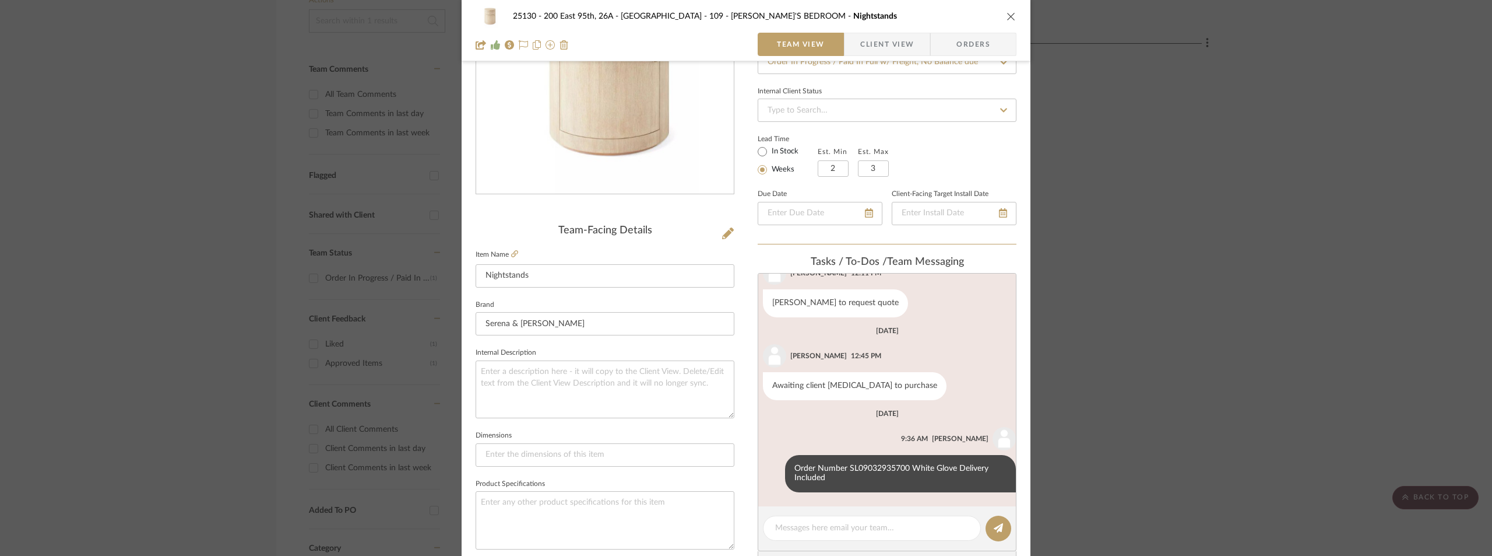
click at [309, 158] on div "25130 - 200 East 95th, 26A - Kosheleva 109 - [PERSON_NAME]'S BEDROOM Nightstand…" at bounding box center [746, 278] width 1492 height 556
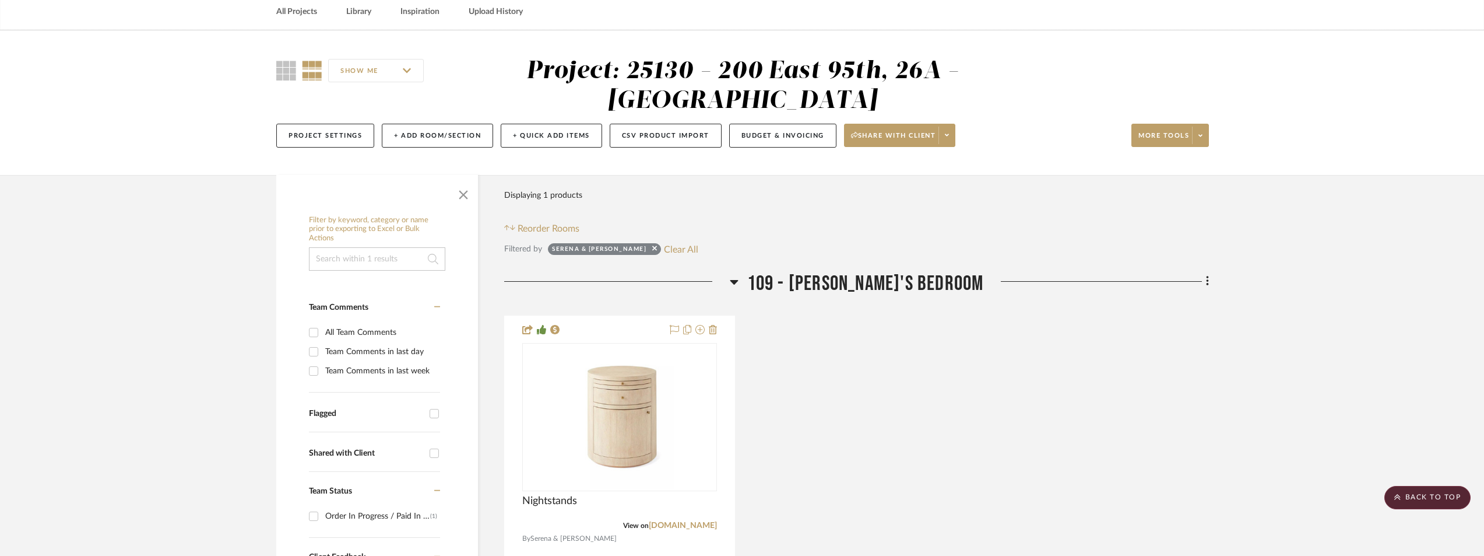
scroll to position [0, 0]
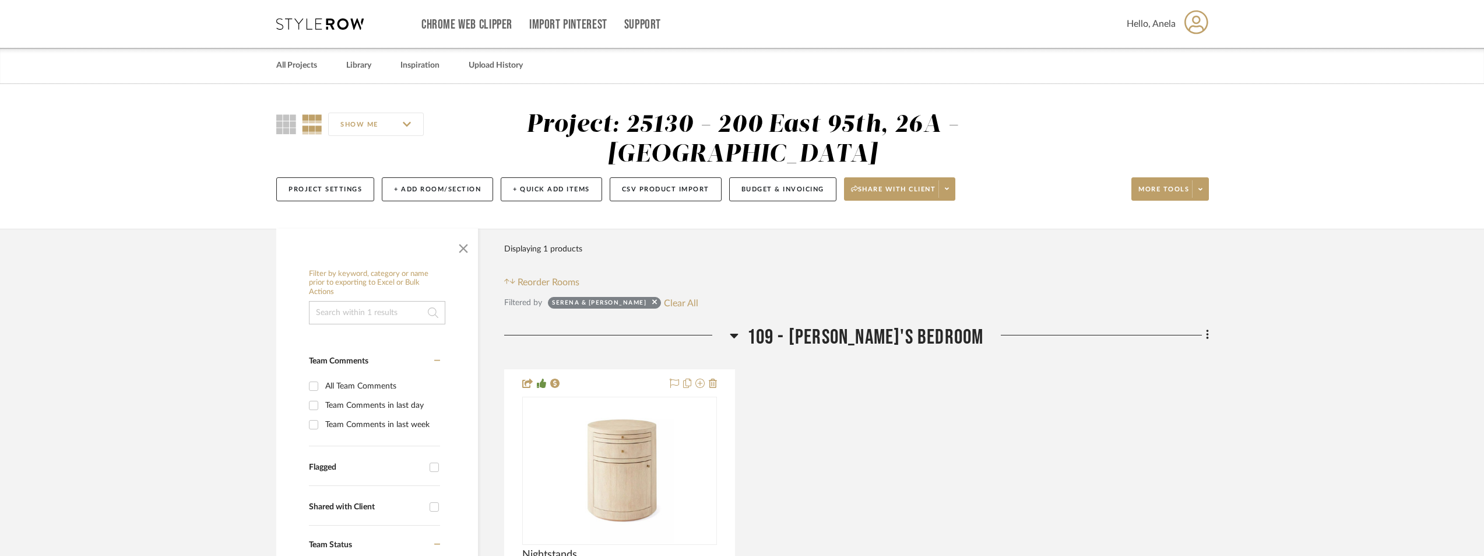
click at [315, 25] on icon at bounding box center [319, 24] width 87 height 12
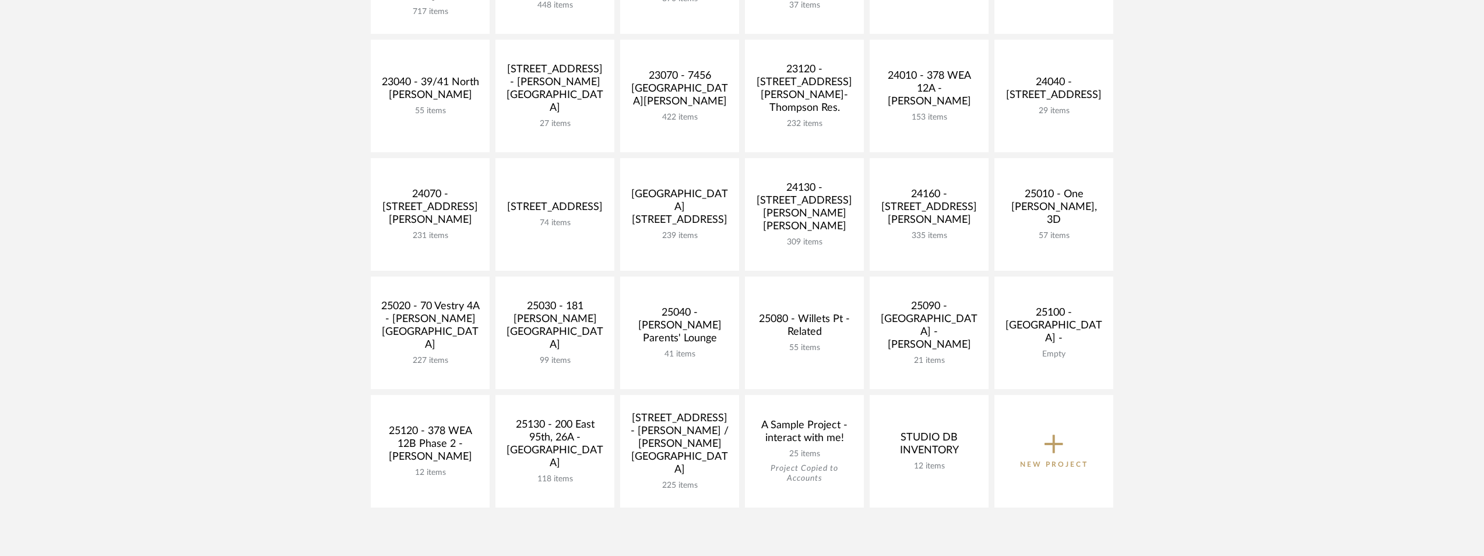
scroll to position [350, 0]
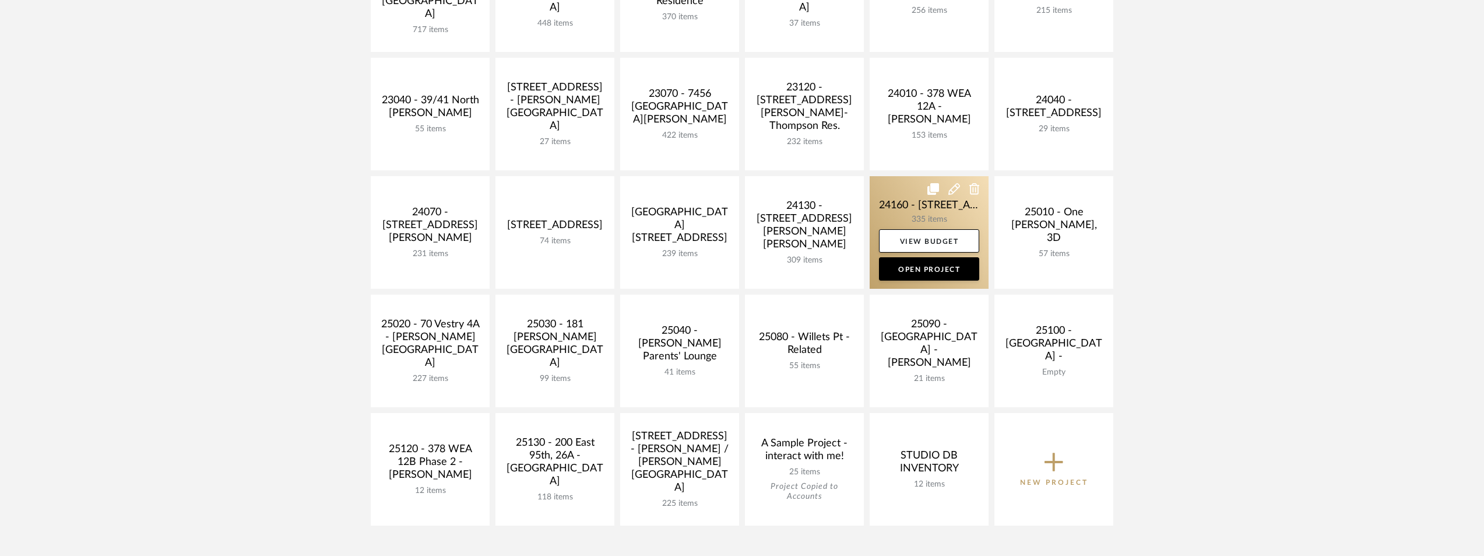
click at [926, 206] on link at bounding box center [929, 232] width 119 height 113
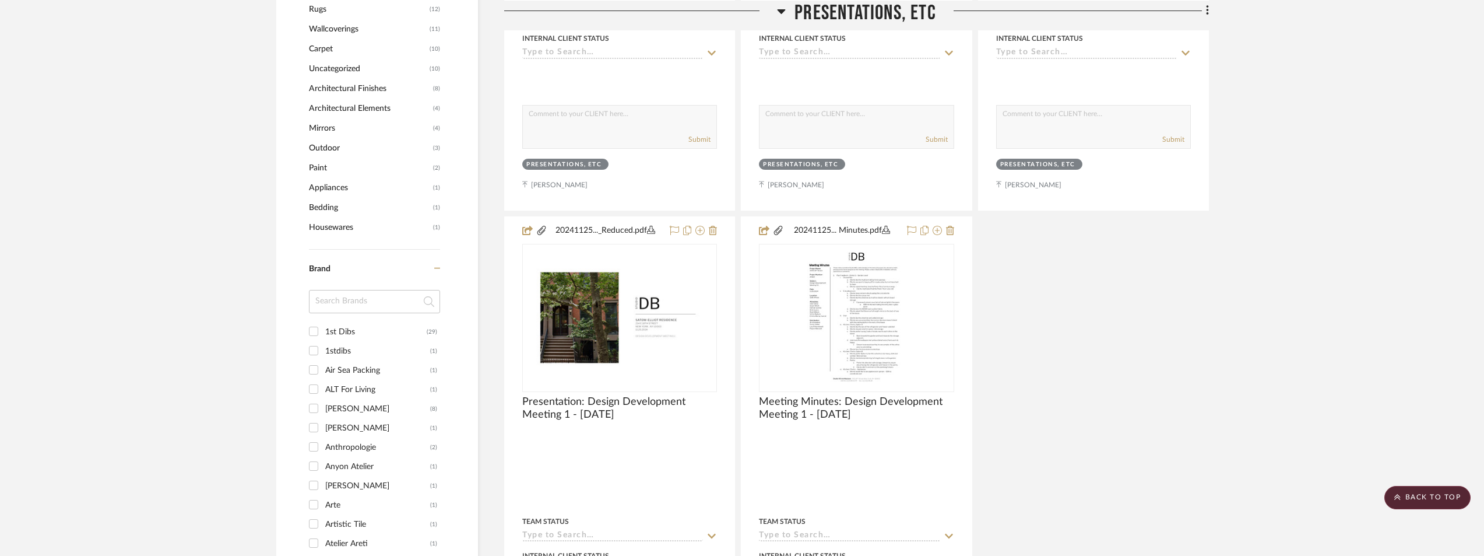
scroll to position [1399, 0]
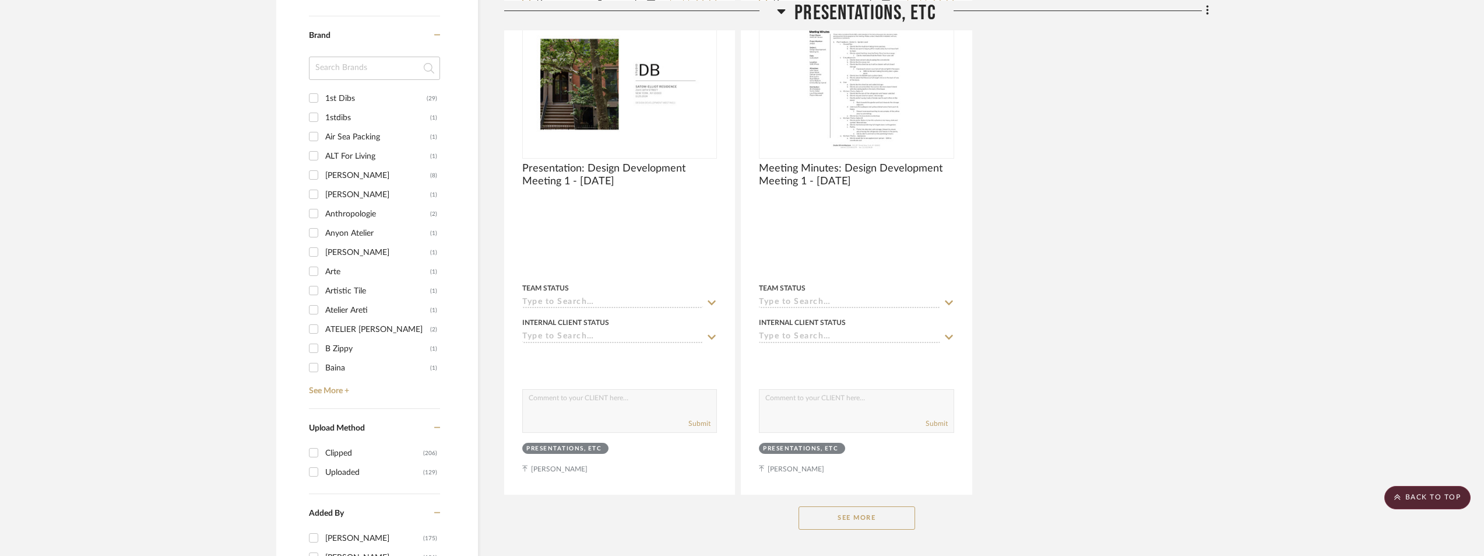
click at [318, 73] on input at bounding box center [374, 68] width 131 height 23
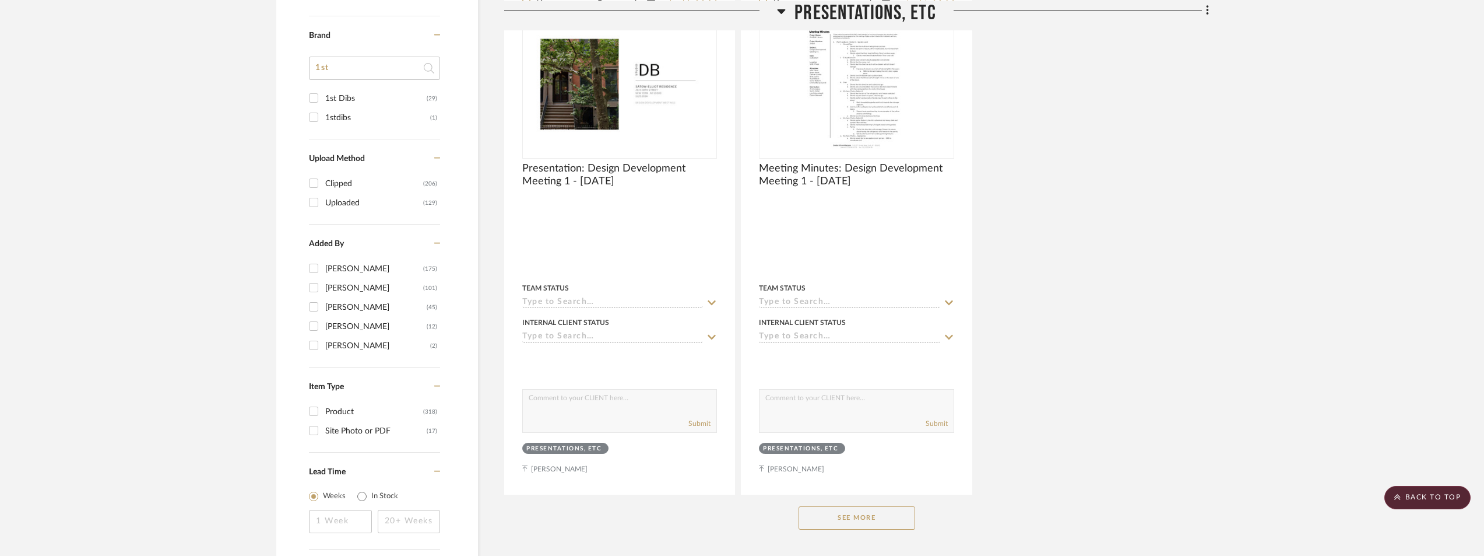
type input "1st"
click at [330, 113] on div "1stdibs" at bounding box center [377, 117] width 105 height 19
click at [323, 113] on input "1stdibs (1)" at bounding box center [313, 117] width 19 height 19
checkbox input "true"
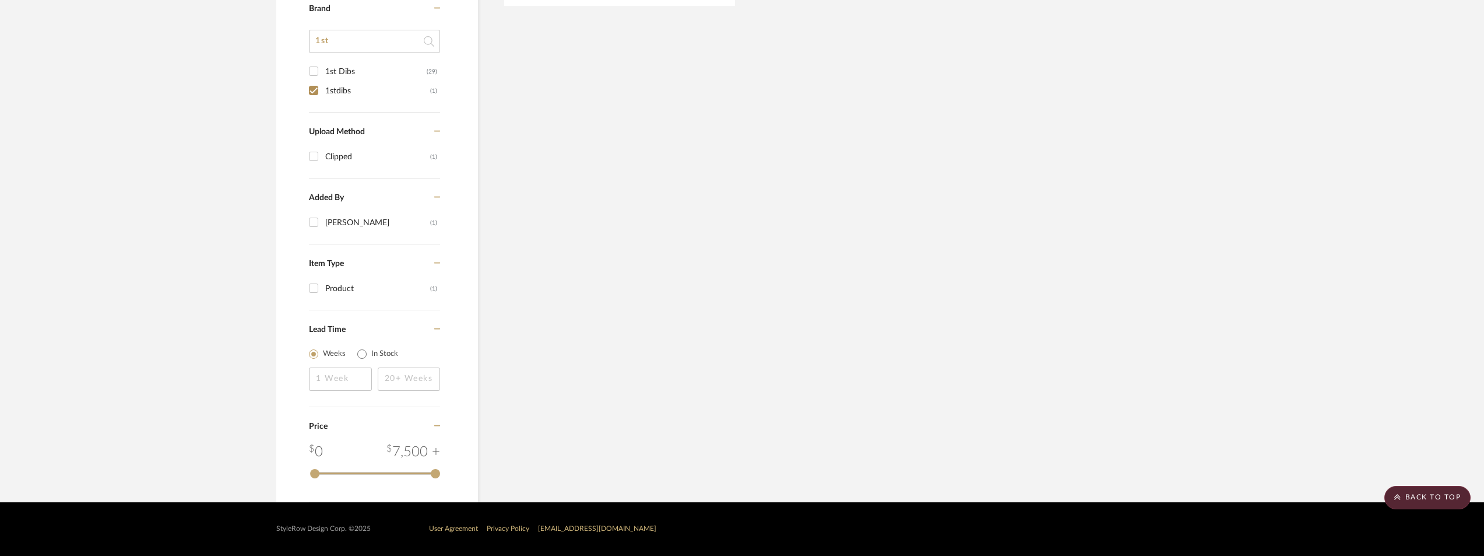
click at [335, 72] on div "1st Dibs" at bounding box center [375, 71] width 101 height 19
click at [323, 72] on input "1st Dibs (29)" at bounding box center [313, 71] width 19 height 19
checkbox input "true"
